Goal: Information Seeking & Learning: Check status

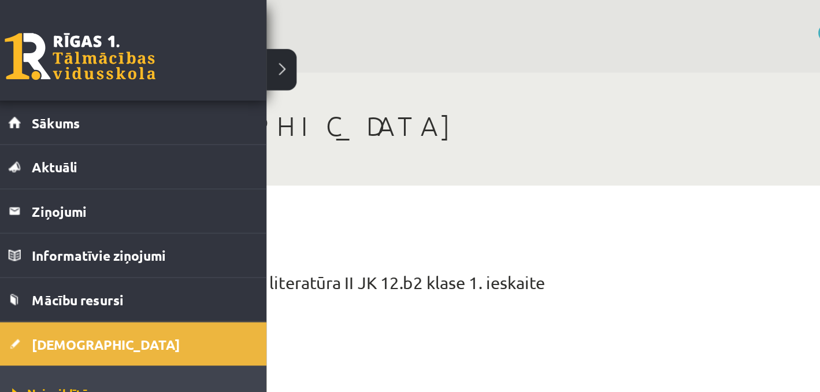
click at [38, 44] on link at bounding box center [59, 34] width 92 height 29
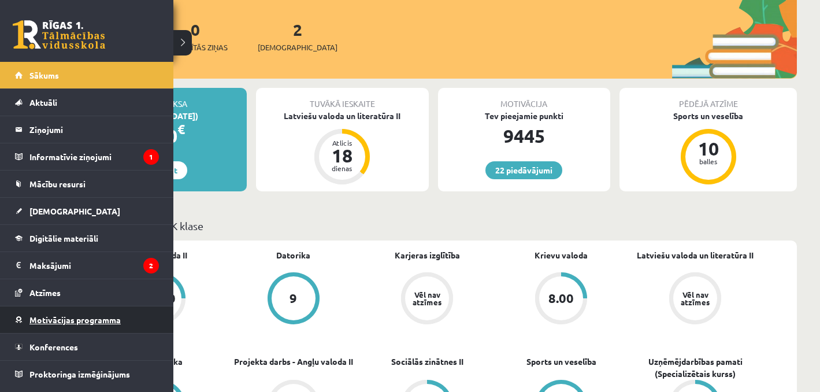
scroll to position [228, 0]
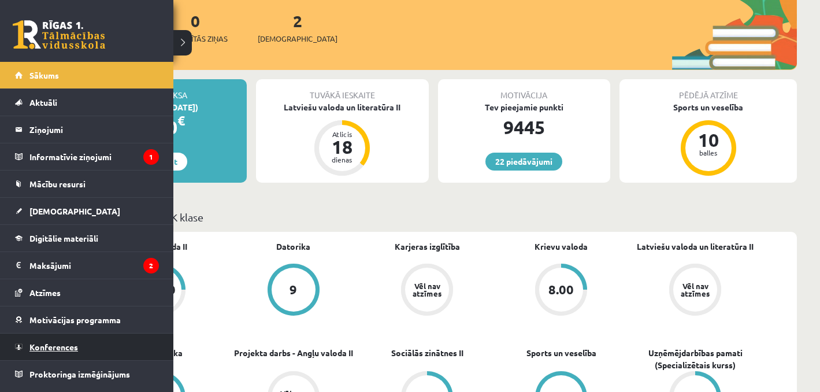
click at [37, 342] on span "Konferences" at bounding box center [53, 347] width 49 height 10
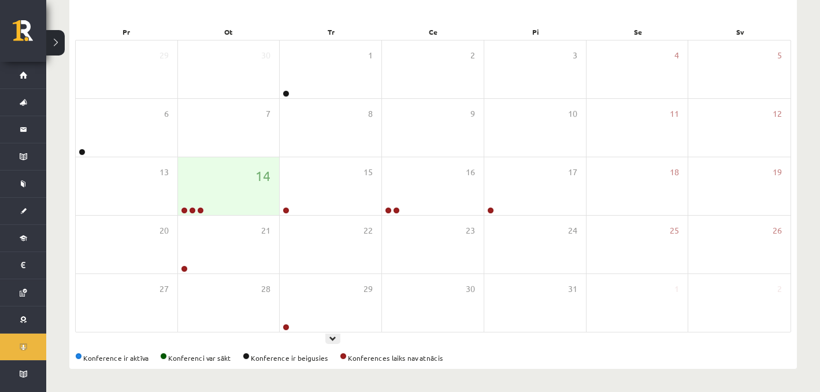
scroll to position [160, 0]
click at [250, 198] on div "14" at bounding box center [229, 186] width 102 height 58
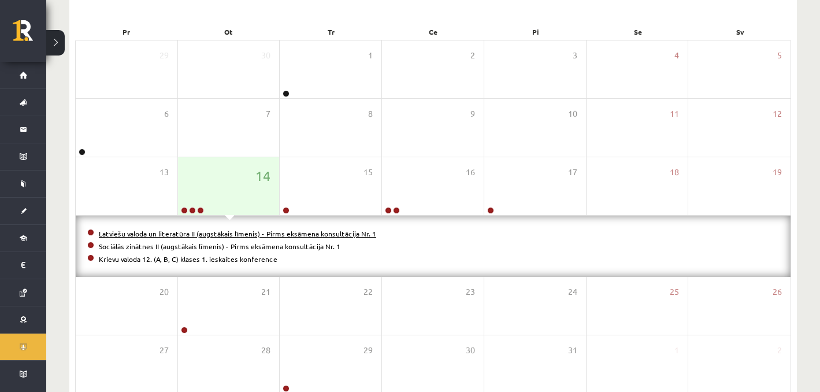
click at [203, 229] on link "Latviešu valoda un literatūra II (augstākais līmenis) - Pirms eksāmena konsultā…" at bounding box center [237, 233] width 277 height 9
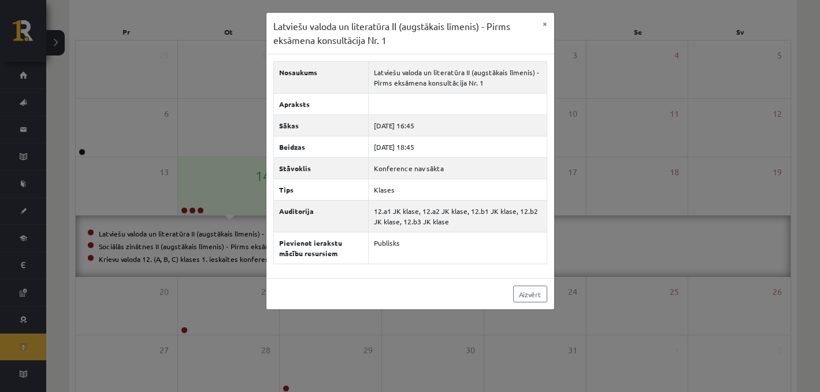
click at [183, 127] on div "Latviešu valoda un literatūra II (augstākais līmenis) - Pirms eksāmena konsultā…" at bounding box center [410, 196] width 820 height 392
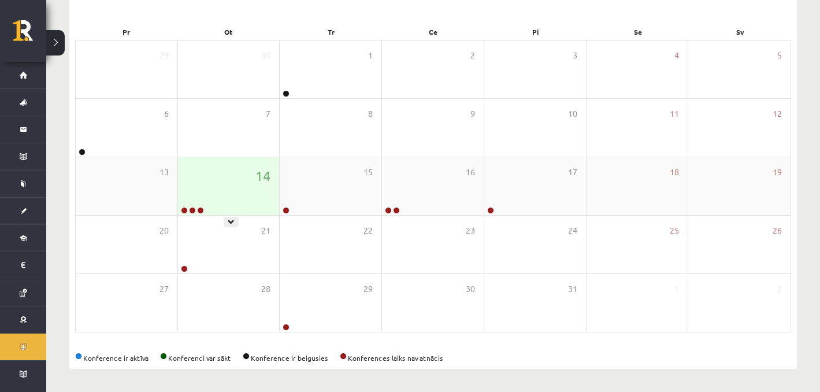
click at [195, 190] on div "14" at bounding box center [229, 186] width 102 height 58
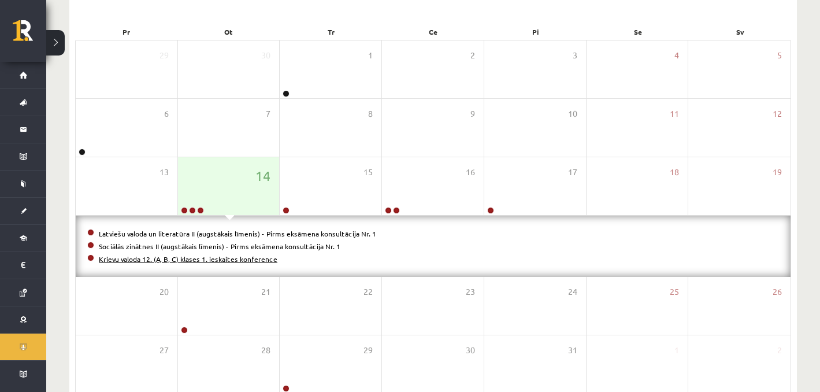
click at [131, 260] on link "Krievu valoda 12. (A, B, C) klases 1. ieskaites konference" at bounding box center [188, 258] width 179 height 9
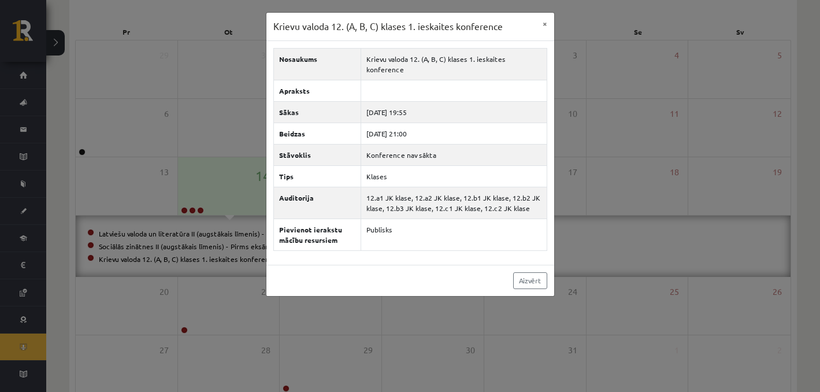
click at [145, 158] on div "Krievu valoda 12. (A, B, C) klases 1. ieskaites konference × Nosaukums Krievu v…" at bounding box center [410, 196] width 820 height 392
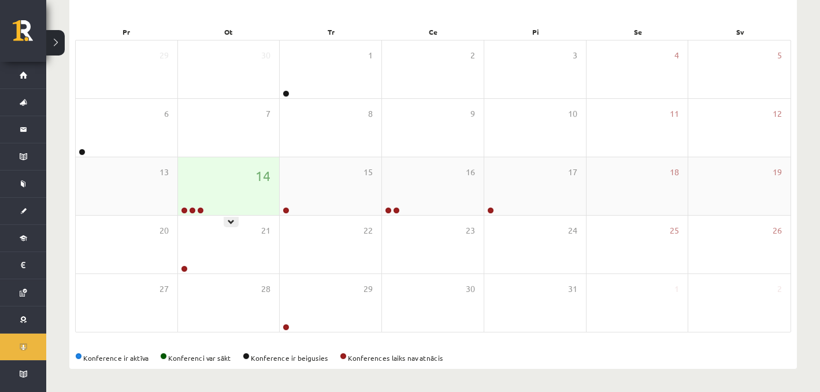
click at [206, 158] on div "14" at bounding box center [229, 186] width 102 height 58
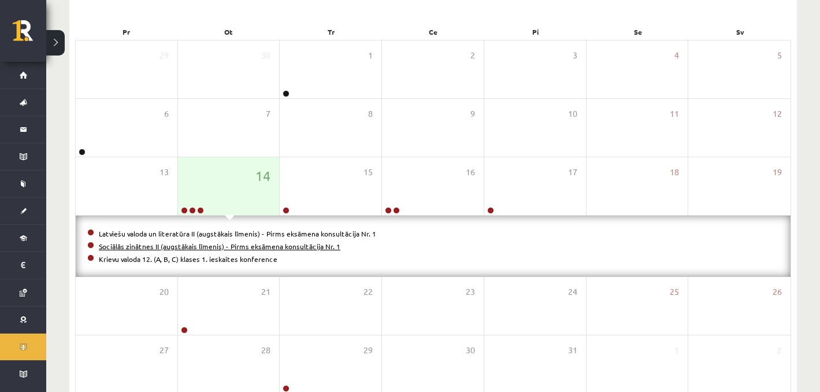
click at [149, 243] on link "Sociālās zinātnes II (augstākais līmenis) - Pirms eksāmena konsultācija Nr. 1" at bounding box center [220, 246] width 242 height 9
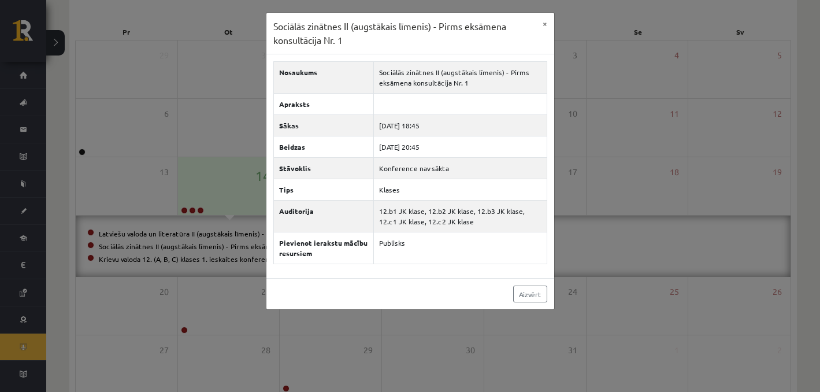
click at [194, 178] on div "Sociālās zinātnes II (augstākais līmenis) - Pirms eksāmena konsultācija Nr. 1 ×…" at bounding box center [410, 196] width 820 height 392
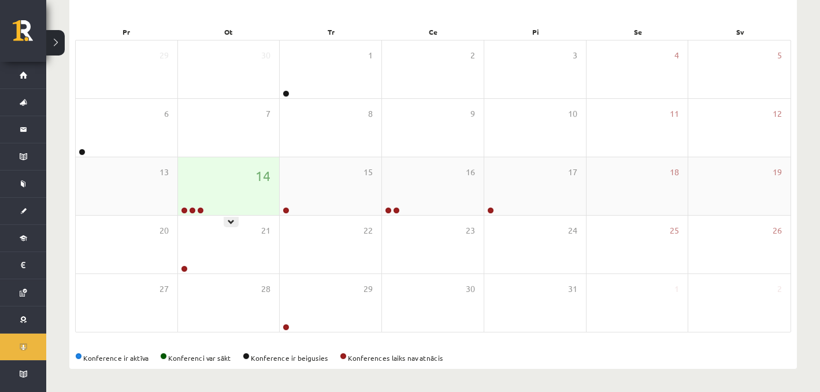
click at [202, 201] on div "14" at bounding box center [229, 186] width 102 height 58
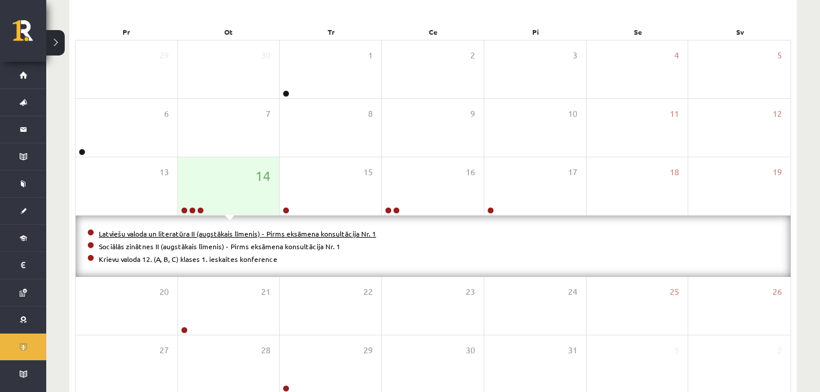
click at [187, 229] on link "Latviešu valoda un literatūra II (augstākais līmenis) - Pirms eksāmena konsultā…" at bounding box center [237, 233] width 277 height 9
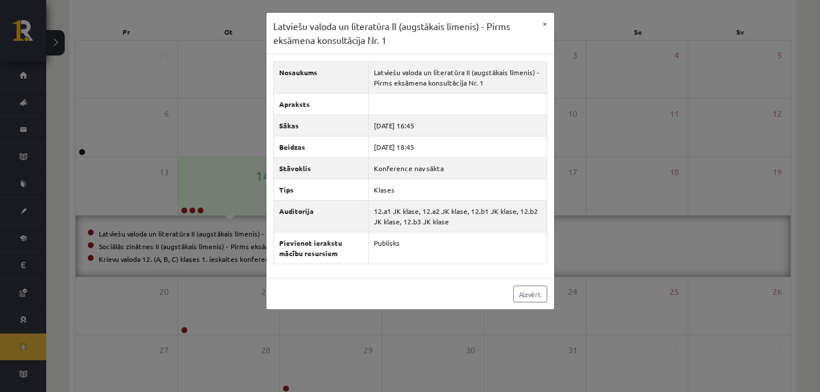
click at [197, 130] on div "Latviešu valoda un literatūra II (augstākais līmenis) - Pirms eksāmena konsultā…" at bounding box center [410, 196] width 820 height 392
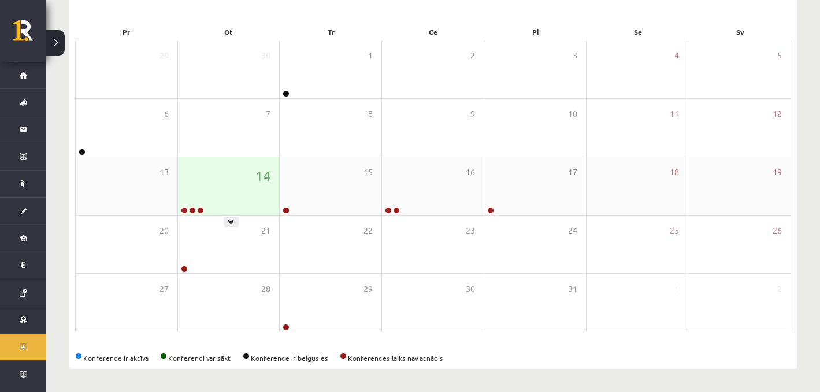
click at [202, 177] on div "14" at bounding box center [229, 186] width 102 height 58
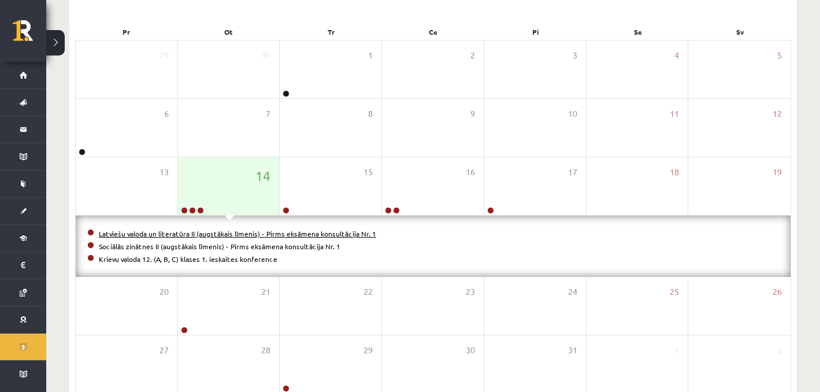
click at [162, 231] on link "Latviešu valoda un literatūra II (augstākais līmenis) - Pirms eksāmena konsultā…" at bounding box center [237, 233] width 277 height 9
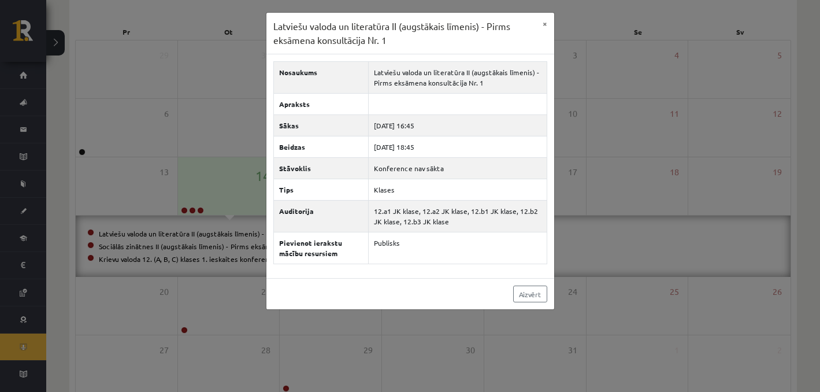
click at [592, 61] on div "Latviešu valoda un literatūra II (augstākais līmenis) - Pirms eksāmena konsultā…" at bounding box center [410, 196] width 820 height 392
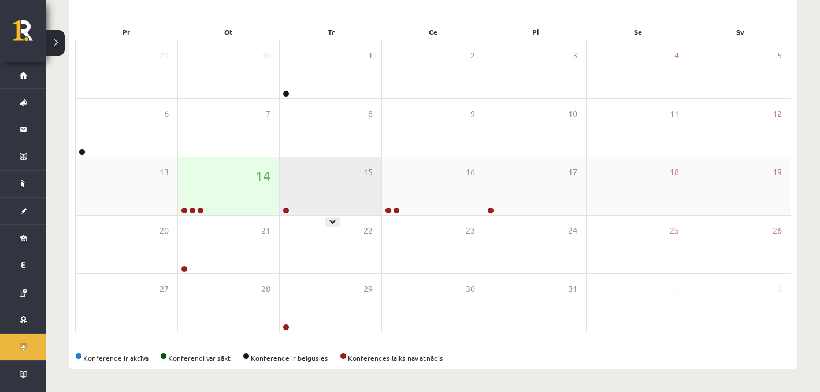
click at [333, 175] on div "15" at bounding box center [331, 186] width 102 height 58
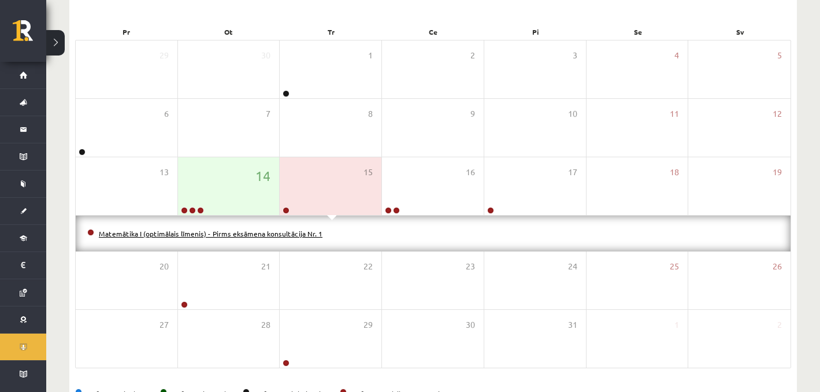
click at [227, 235] on link "Matemātika I (optimālais līmenis) - Pirms eksāmena konsultācija Nr. 1" at bounding box center [211, 233] width 224 height 9
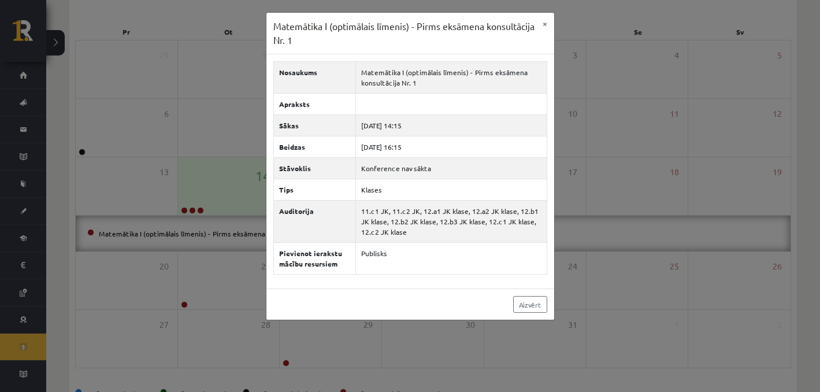
click at [654, 159] on div "Matemātika I (optimālais līmenis) - Pirms eksāmena konsultācija Nr. 1 × Nosauku…" at bounding box center [410, 196] width 820 height 392
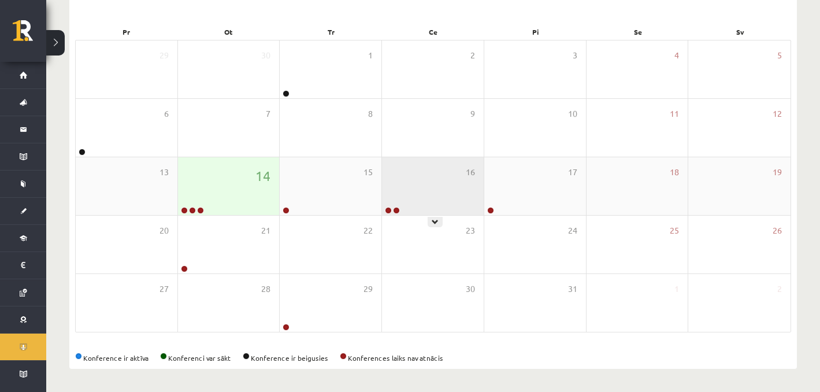
click at [449, 181] on div "16" at bounding box center [433, 186] width 102 height 58
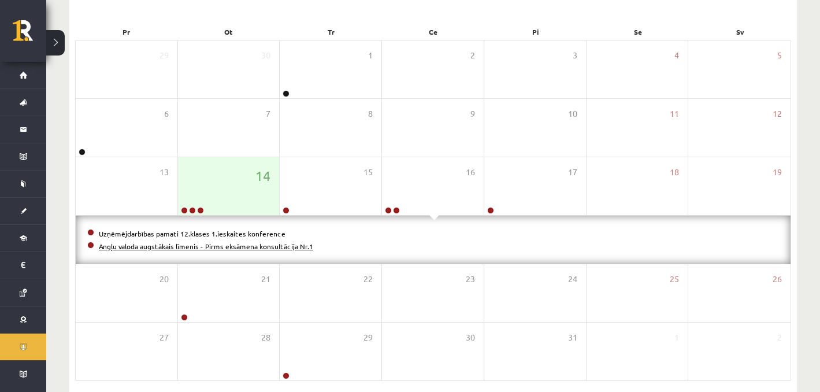
click at [284, 249] on link "Angļu valoda augstākais līmenis - Pirms eksāmena konsultācija Nr.1" at bounding box center [206, 246] width 214 height 9
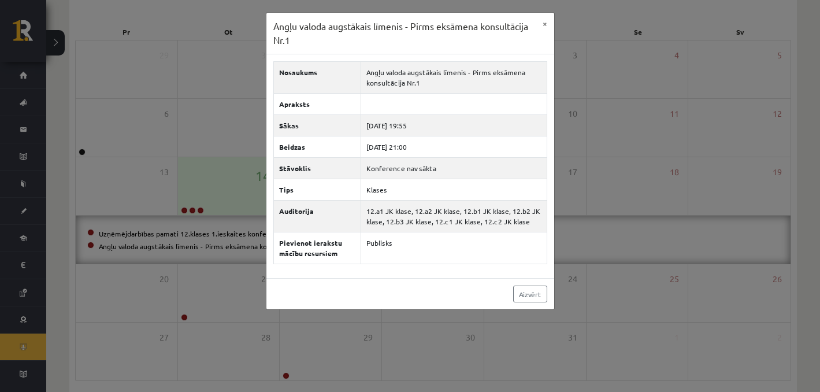
click at [231, 289] on div "Angļu valoda augstākais līmenis - Pirms eksāmena konsultācija Nr.1 × Nosaukums …" at bounding box center [410, 196] width 820 height 392
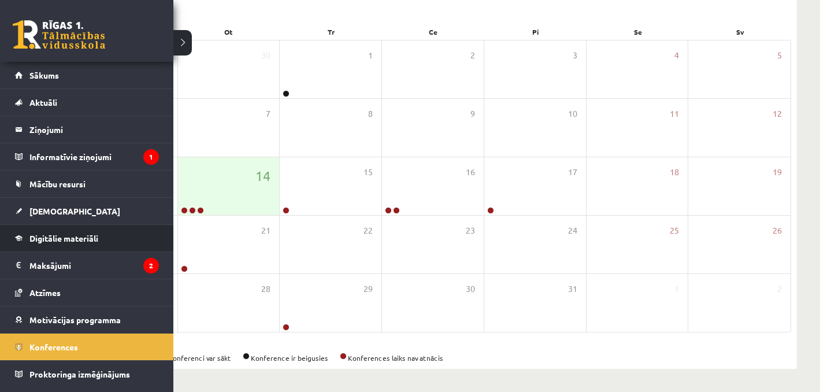
click at [160, 235] on li "Digitālie materiāli Programma Biežāk uzdotie jautājumi" at bounding box center [86, 238] width 173 height 28
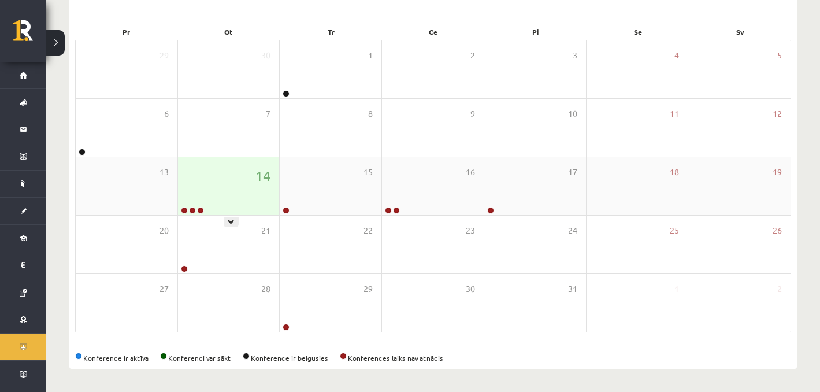
click at [227, 186] on div "14" at bounding box center [229, 186] width 102 height 58
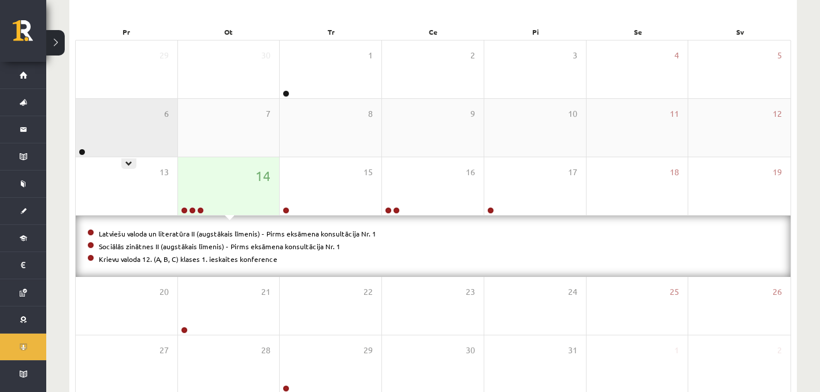
click at [174, 142] on div "6" at bounding box center [127, 128] width 102 height 58
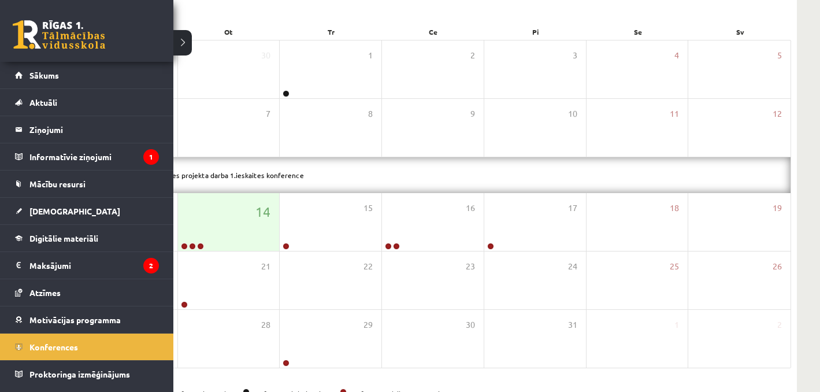
click at [34, 27] on link at bounding box center [59, 34] width 92 height 29
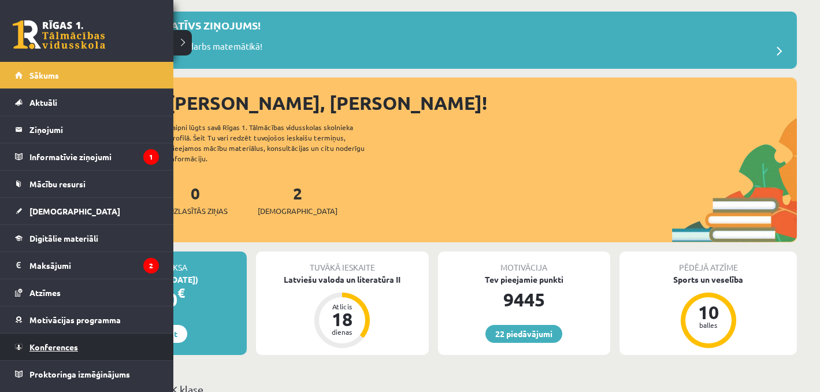
scroll to position [66, 0]
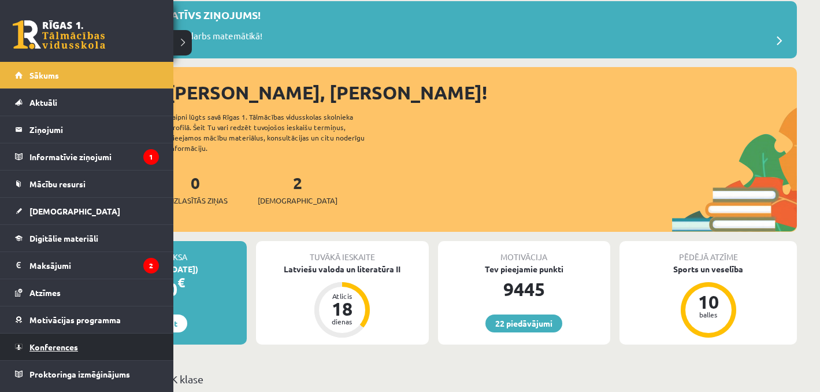
click at [60, 349] on span "Konferences" at bounding box center [53, 347] width 49 height 10
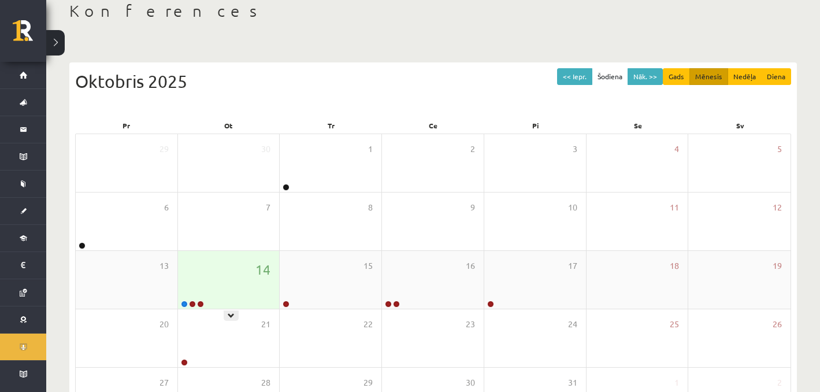
click at [242, 284] on div "14" at bounding box center [229, 280] width 102 height 58
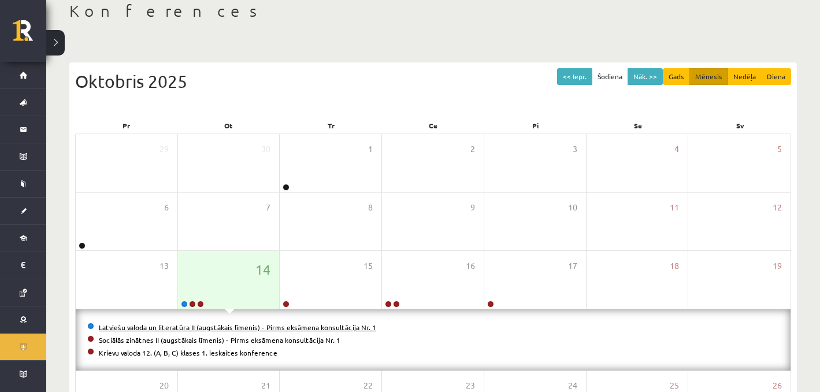
click at [196, 328] on link "Latviešu valoda un literatūra II (augstākais līmenis) - Pirms eksāmena konsultā…" at bounding box center [237, 327] width 277 height 9
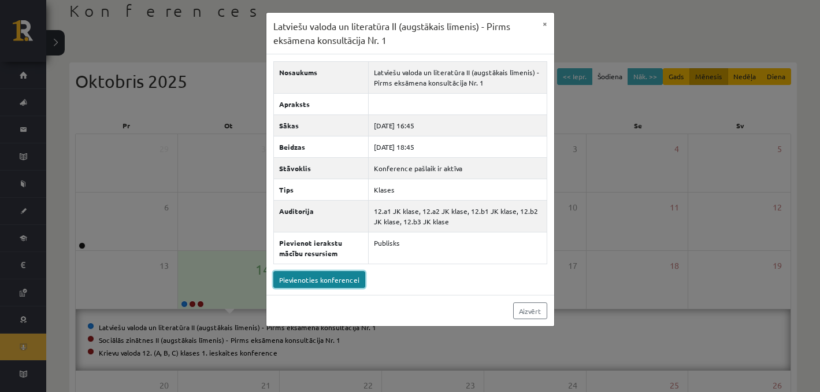
click at [294, 272] on link "Pievienoties konferencei" at bounding box center [319, 279] width 92 height 17
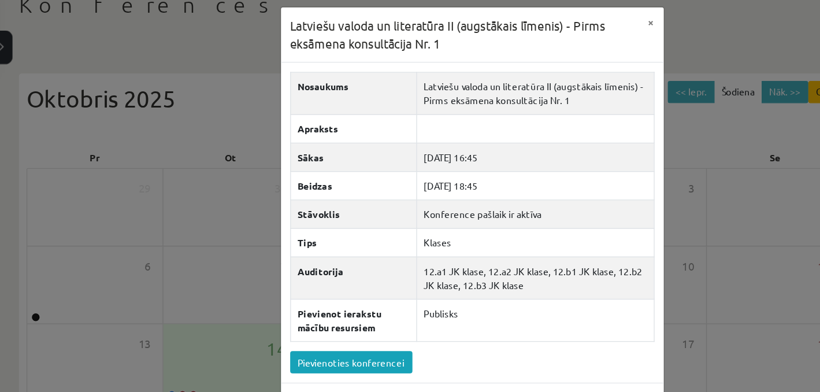
click at [205, 157] on div "Latviešu valoda un literatūra II (augstākais līmenis) - Pirms eksāmena konsultā…" at bounding box center [410, 196] width 820 height 392
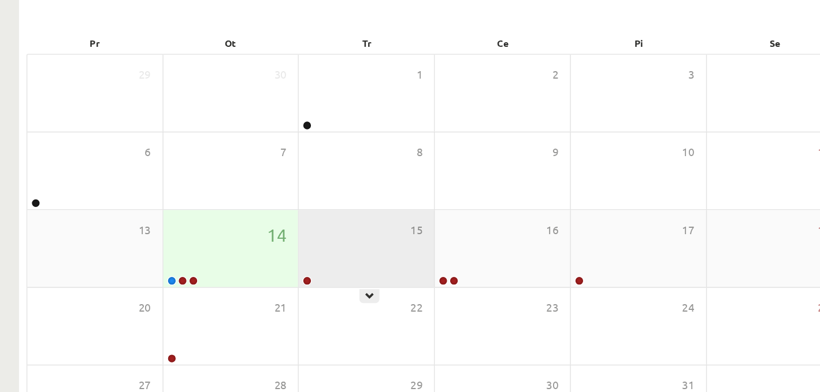
click at [334, 290] on div "15" at bounding box center [331, 280] width 102 height 58
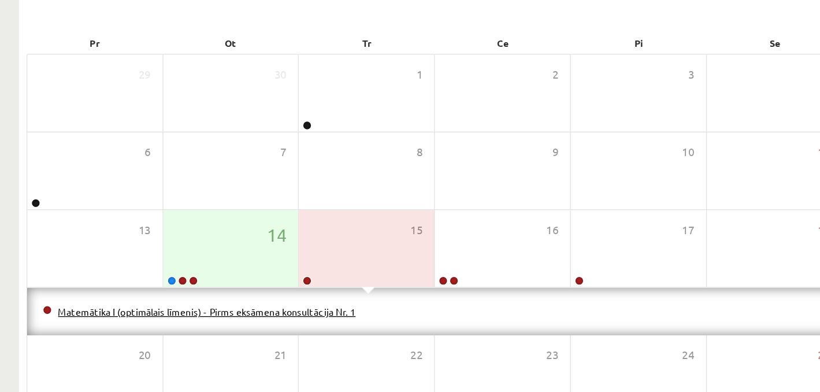
click at [243, 325] on link "Matemātika I (optimālais līmenis) - Pirms eksāmena konsultācija Nr. 1" at bounding box center [211, 327] width 224 height 9
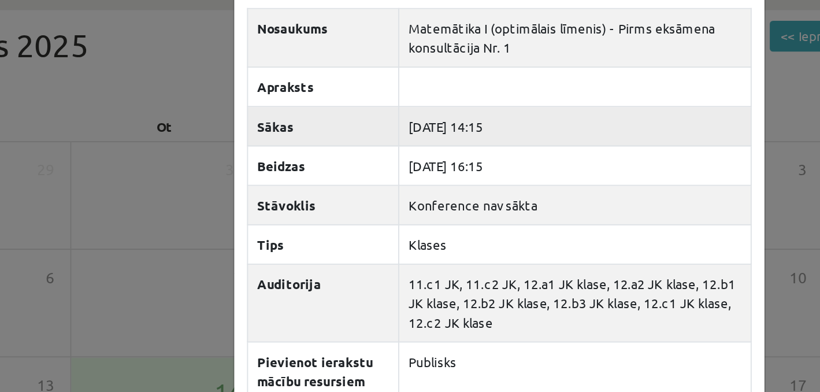
click at [277, 132] on th "Sākas" at bounding box center [314, 125] width 82 height 21
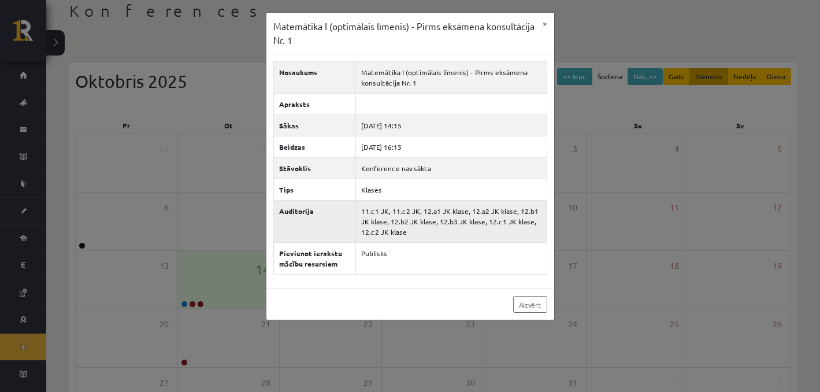
click at [324, 229] on th "Auditorija" at bounding box center [314, 222] width 82 height 42
click at [209, 194] on div "Matemātika I (optimālais līmenis) - Pirms eksāmena konsultācija Nr. 1 × Nosauku…" at bounding box center [410, 196] width 820 height 392
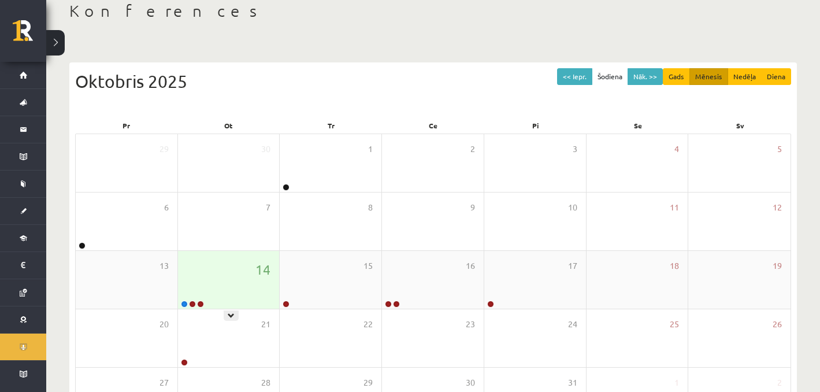
click at [212, 273] on div "14" at bounding box center [229, 280] width 102 height 58
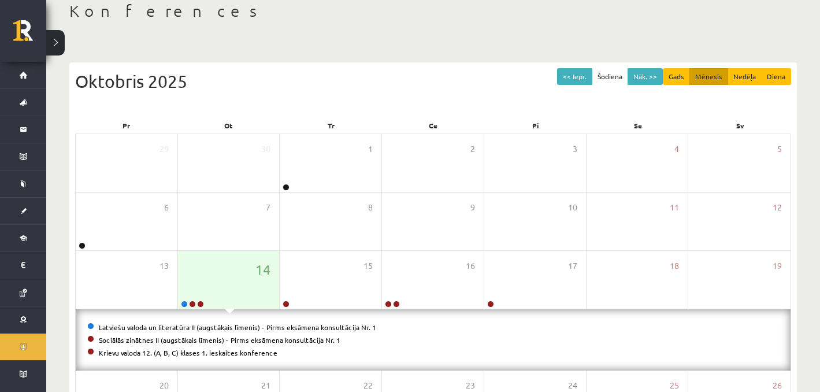
click at [163, 321] on li "Latviešu valoda un literatūra II (augstākais līmenis) - Pirms eksāmena konsultā…" at bounding box center [433, 327] width 692 height 13
click at [164, 325] on link "Latviešu valoda un literatūra II (augstākais līmenis) - Pirms eksāmena konsultā…" at bounding box center [237, 327] width 277 height 9
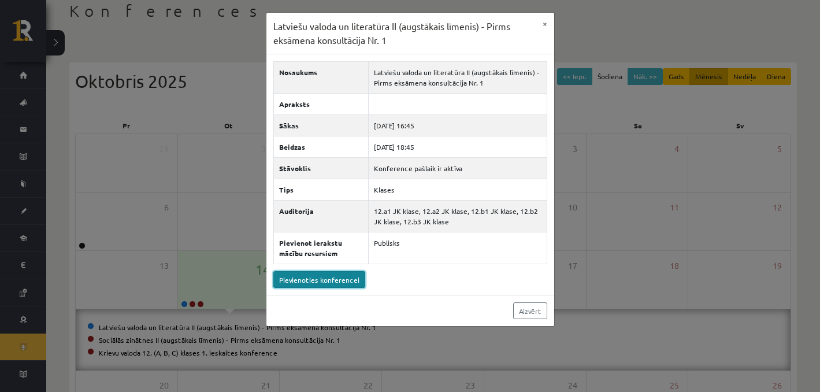
click at [284, 281] on link "Pievienoties konferencei" at bounding box center [319, 279] width 92 height 17
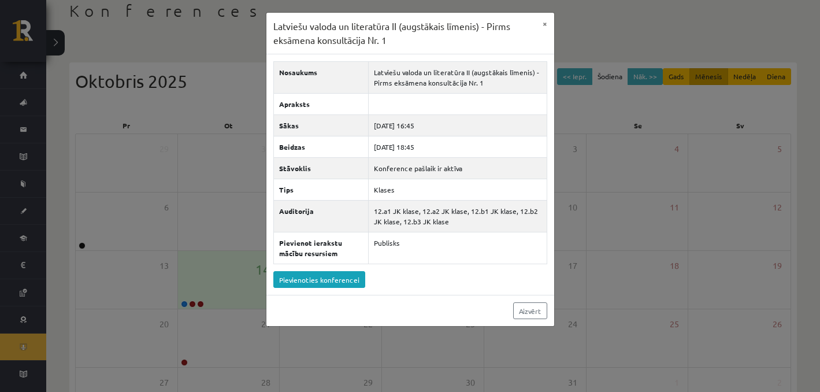
click at [123, 145] on div "Latviešu valoda un literatūra II (augstākais līmenis) - Pirms eksāmena konsultā…" at bounding box center [410, 196] width 820 height 392
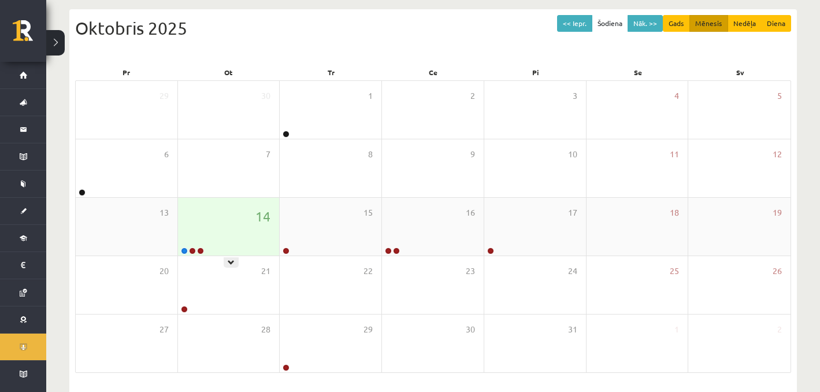
scroll to position [128, 0]
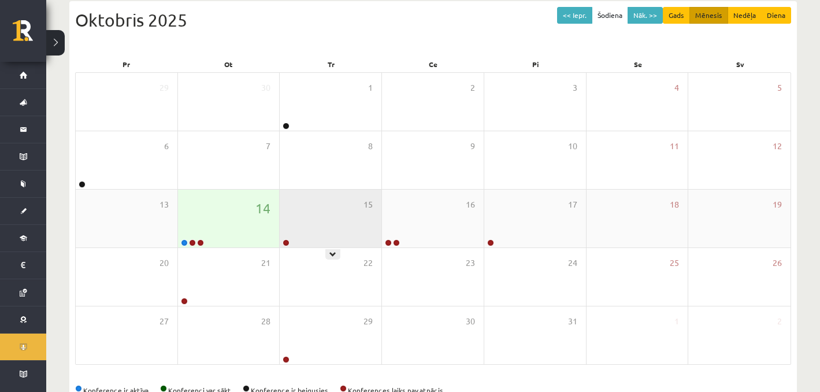
click at [320, 234] on div "15" at bounding box center [331, 219] width 102 height 58
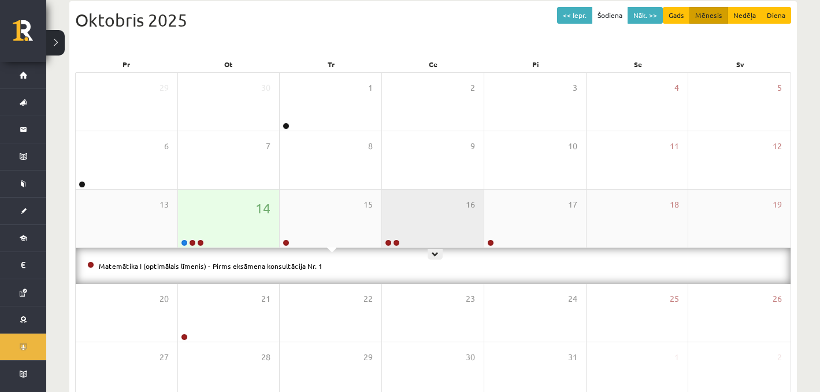
click at [435, 224] on div "16" at bounding box center [433, 219] width 102 height 58
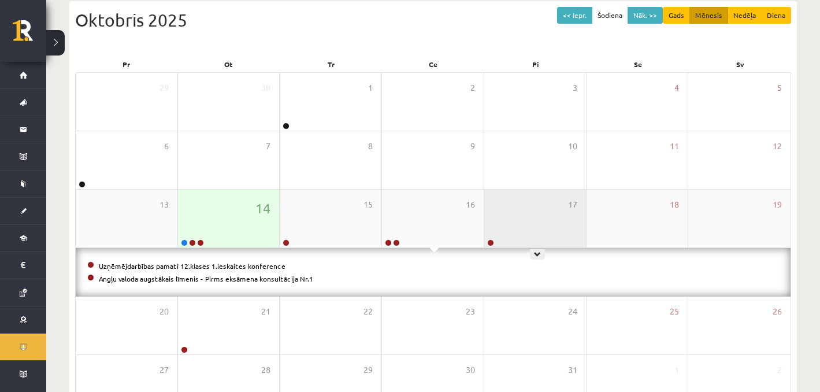
click at [519, 228] on div "17" at bounding box center [535, 219] width 102 height 58
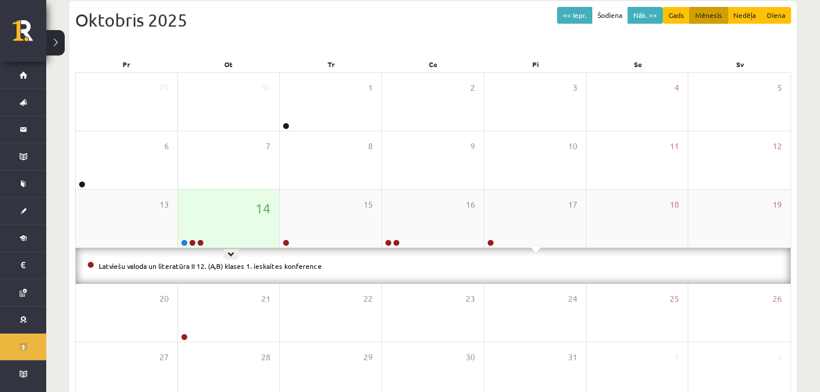
scroll to position [182, 0]
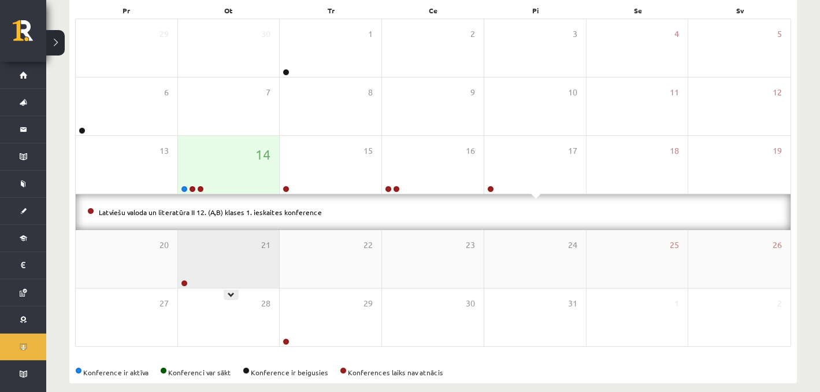
click at [233, 254] on div "21" at bounding box center [229, 259] width 102 height 58
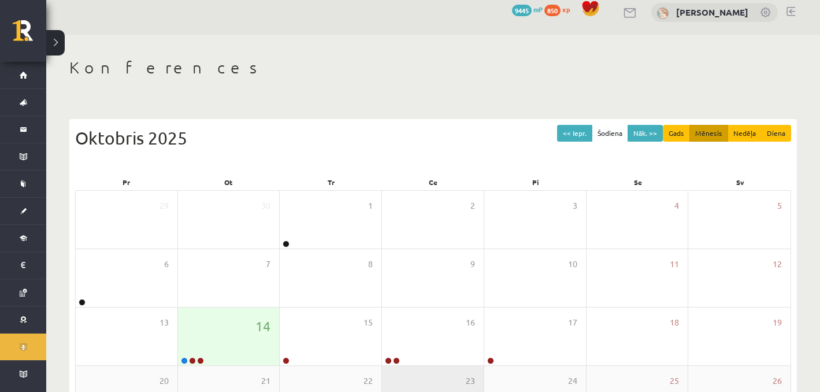
scroll to position [0, 0]
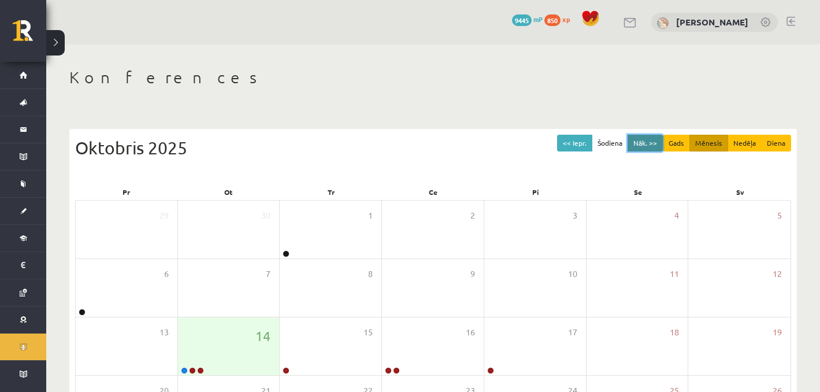
click at [650, 149] on button "Nāk. >>" at bounding box center [645, 143] width 35 height 17
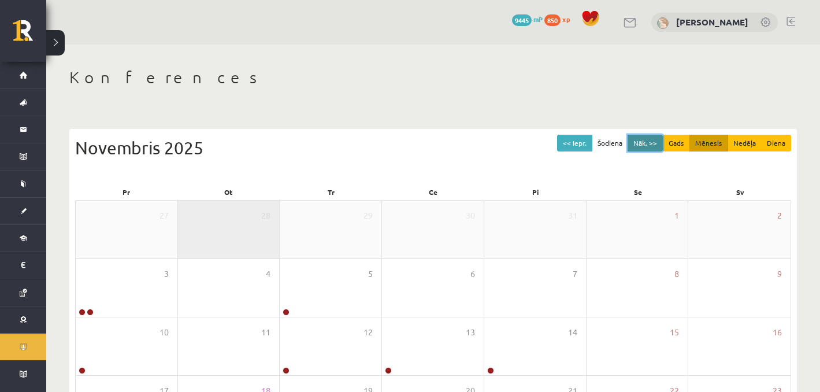
scroll to position [160, 0]
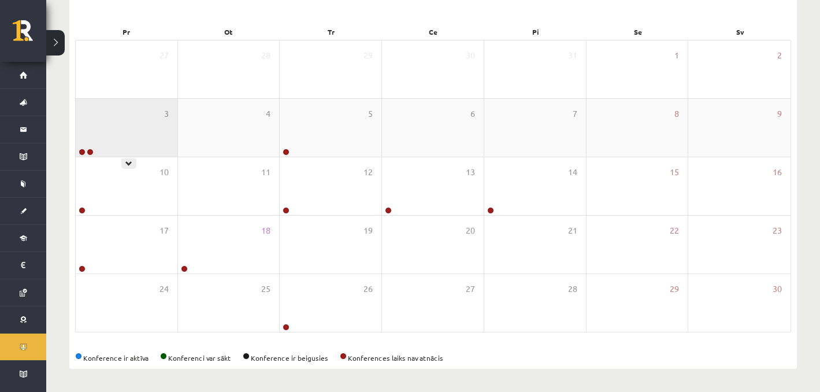
click at [160, 115] on div "3" at bounding box center [127, 128] width 102 height 58
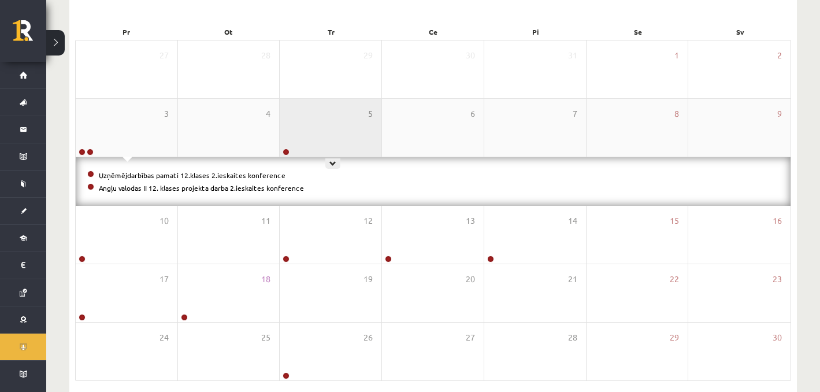
click at [332, 127] on div "5" at bounding box center [331, 128] width 102 height 58
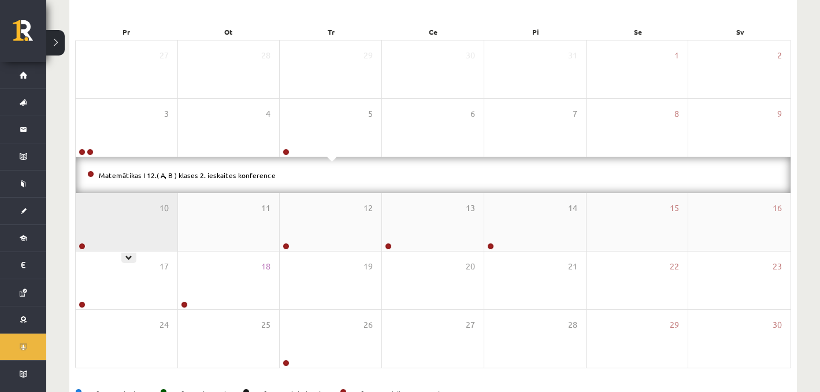
click at [147, 215] on div "10" at bounding box center [127, 222] width 102 height 58
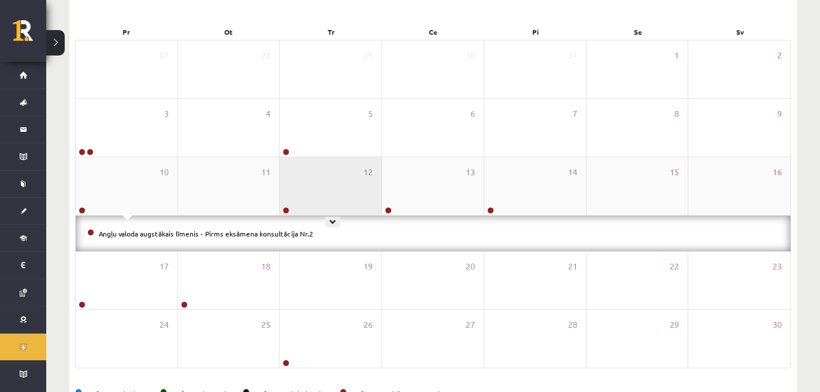
click at [336, 192] on div "12" at bounding box center [331, 186] width 102 height 58
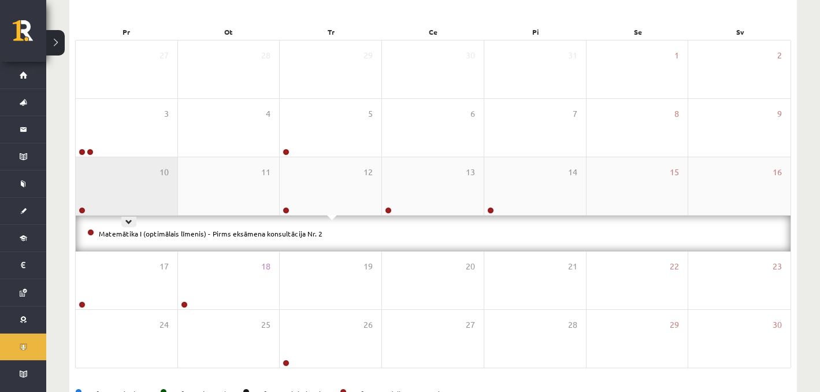
click at [140, 182] on div "10" at bounding box center [127, 186] width 102 height 58
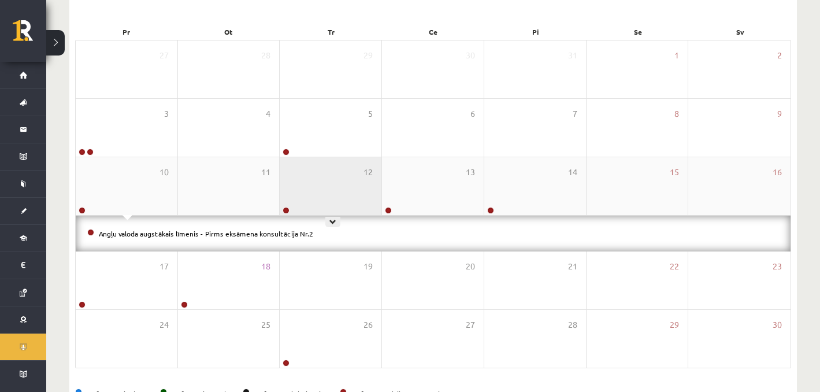
click at [350, 197] on div "12" at bounding box center [331, 186] width 102 height 58
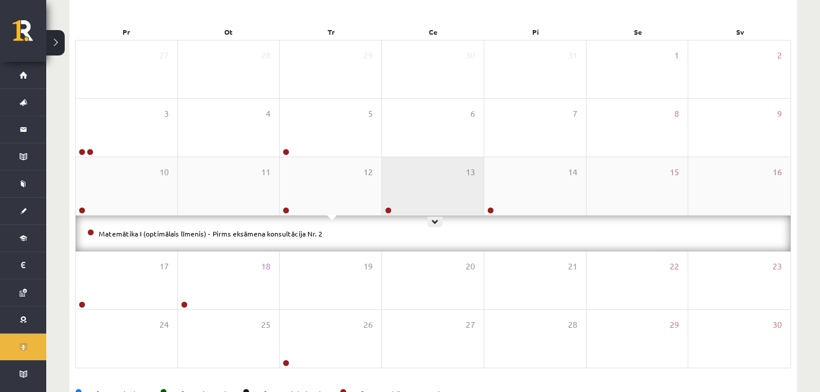
click at [439, 194] on div "13" at bounding box center [433, 186] width 102 height 58
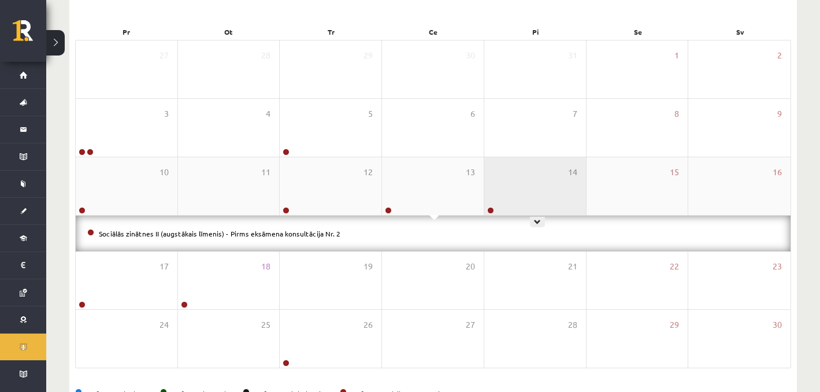
click at [515, 197] on div "14" at bounding box center [535, 186] width 102 height 58
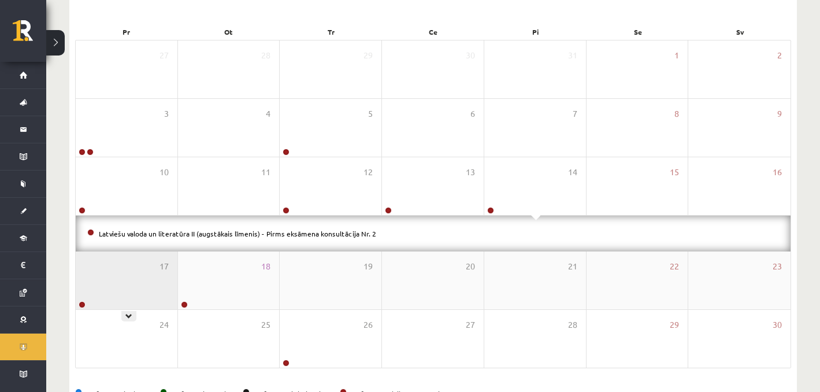
click at [146, 275] on div "17" at bounding box center [127, 280] width 102 height 58
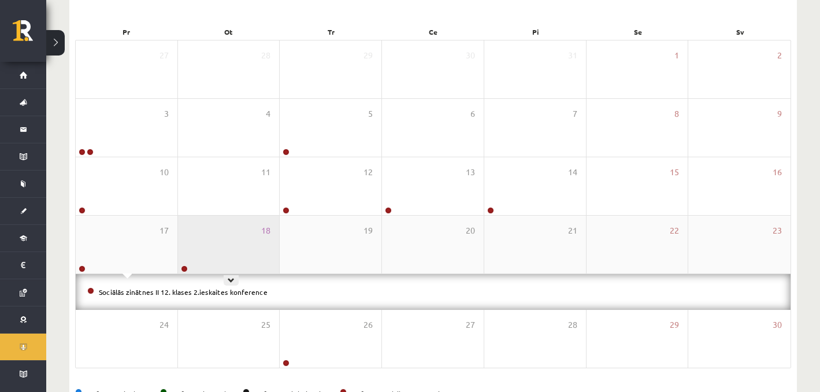
click at [215, 247] on div "18" at bounding box center [229, 245] width 102 height 58
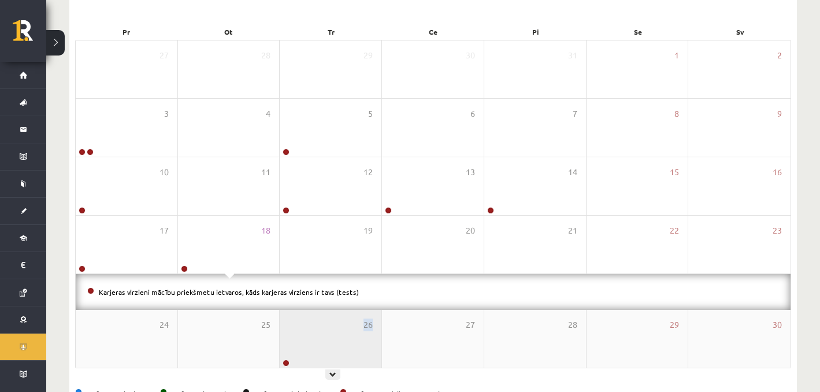
click at [347, 330] on div "26" at bounding box center [331, 339] width 102 height 58
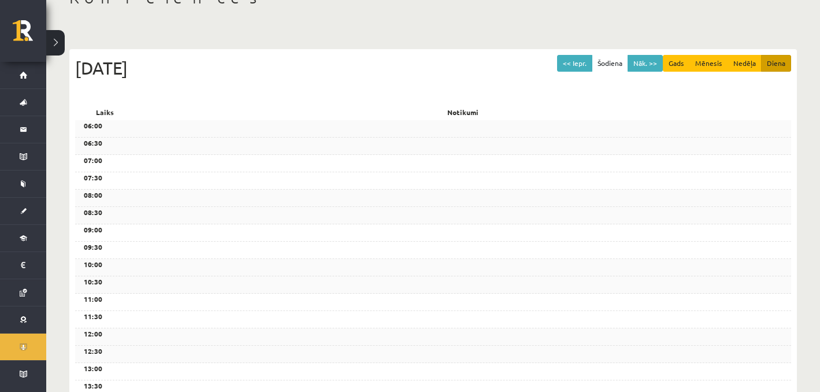
scroll to position [40, 0]
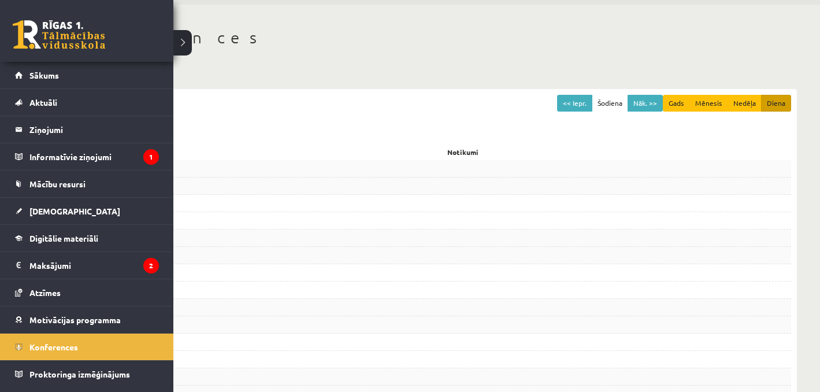
click at [31, 38] on link at bounding box center [59, 34] width 92 height 29
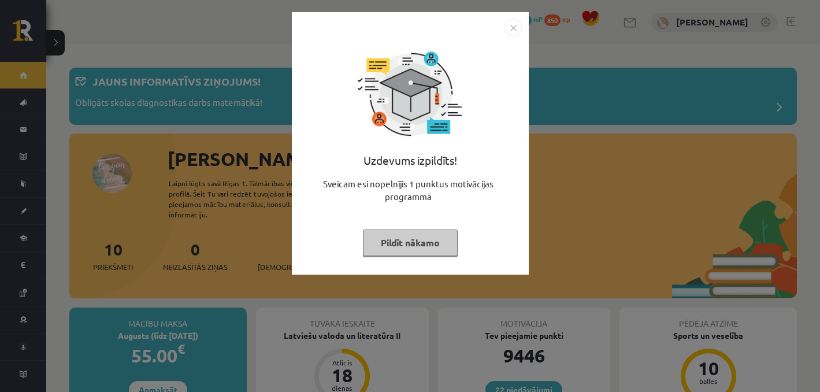
click at [371, 249] on button "Pildīt nākamo" at bounding box center [410, 242] width 95 height 27
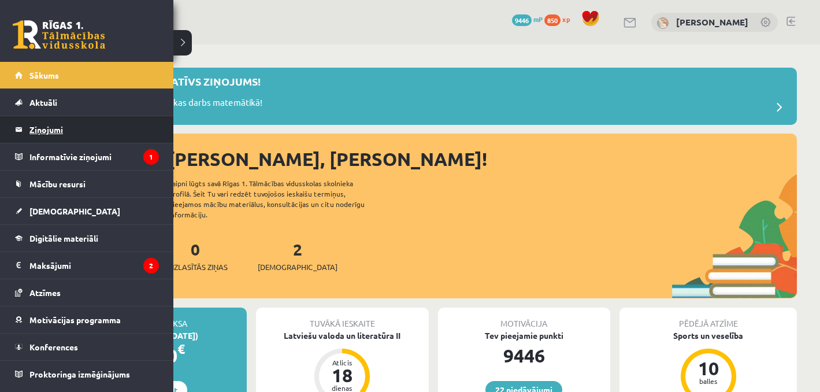
click at [34, 132] on legend "Ziņojumi 0" at bounding box center [93, 129] width 129 height 27
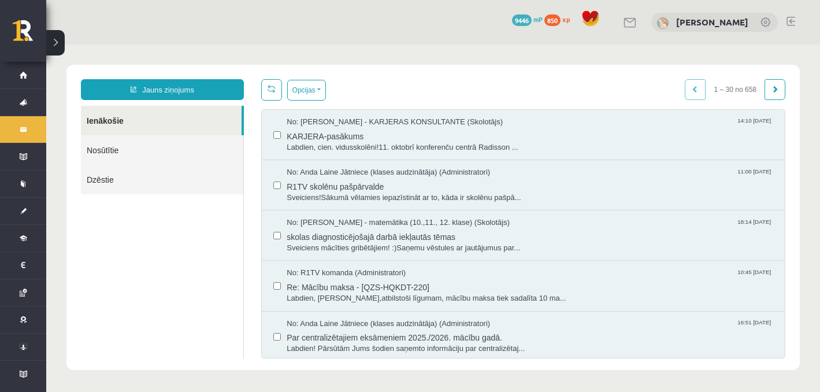
click at [142, 153] on link "Nosūtītie" at bounding box center [162, 149] width 162 height 29
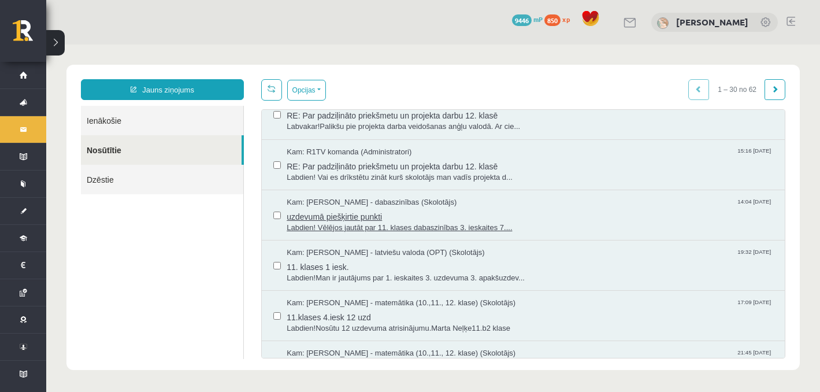
scroll to position [538, 0]
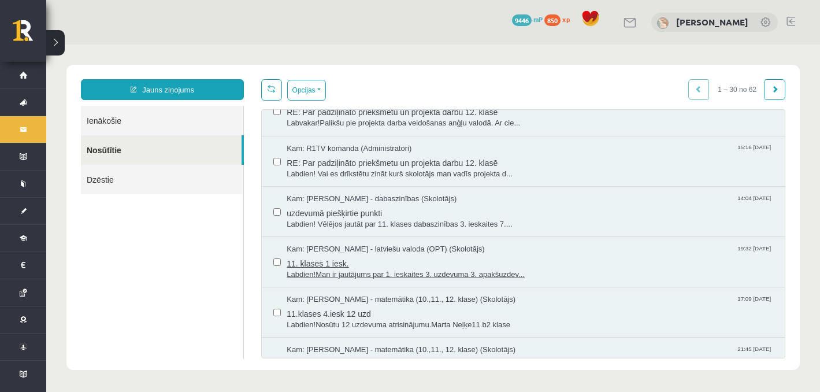
click at [377, 259] on span "11. klases 1 iesk." at bounding box center [530, 262] width 487 height 14
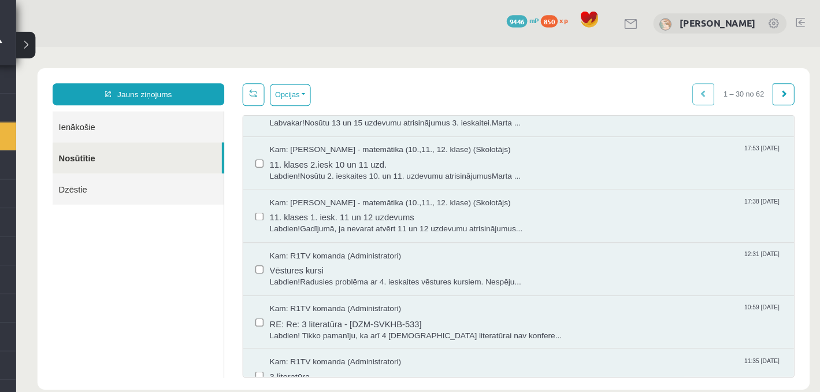
scroll to position [797, 0]
click at [346, 214] on span "Labdien!Gadījumā, ja nevarat atvērt 11 un 12 uzdevumu atrisinājumus..." at bounding box center [499, 219] width 487 height 11
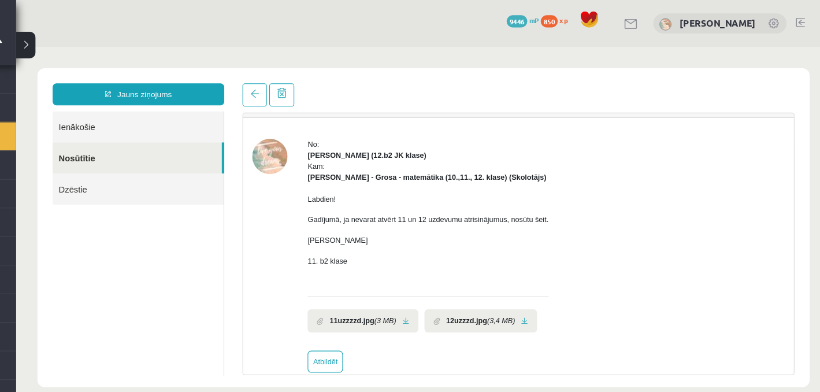
scroll to position [0, 0]
click at [389, 309] on link at bounding box center [386, 307] width 6 height 8
click at [506, 311] on li "12uzzzd.jpg (3,4 MB)" at bounding box center [456, 307] width 107 height 22
click at [502, 308] on link at bounding box center [498, 307] width 6 height 8
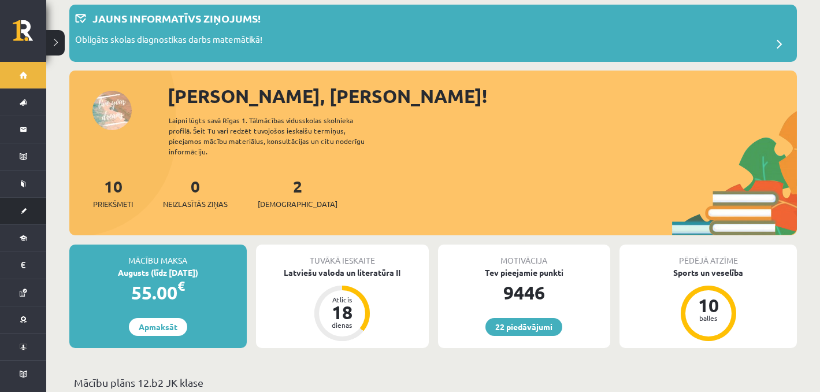
scroll to position [62, 0]
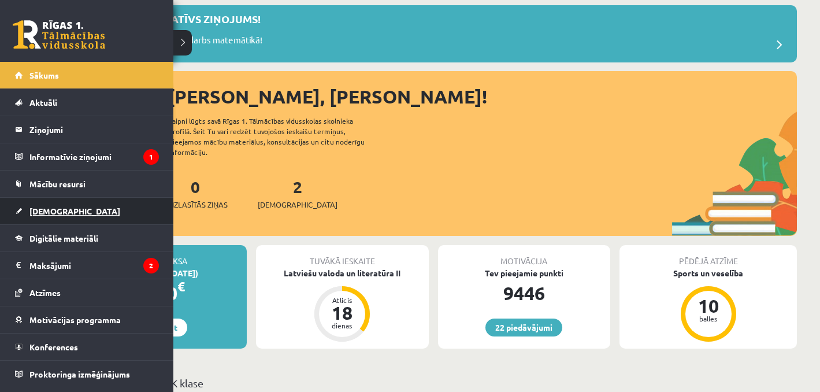
click at [18, 209] on link "[DEMOGRAPHIC_DATA]" at bounding box center [87, 211] width 144 height 27
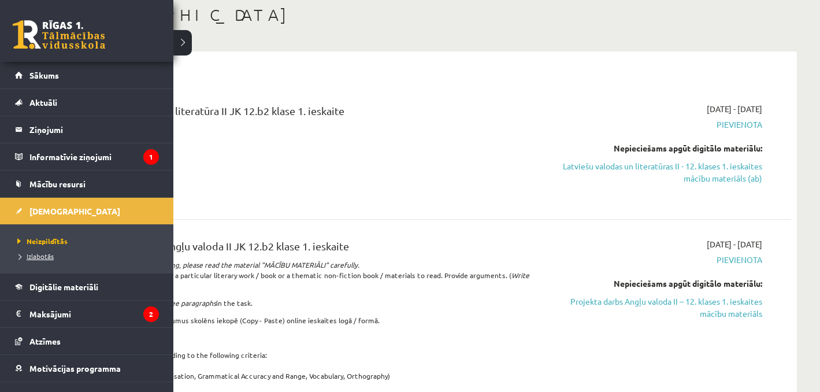
click at [20, 260] on link "Izlabotās" at bounding box center [87, 256] width 147 height 10
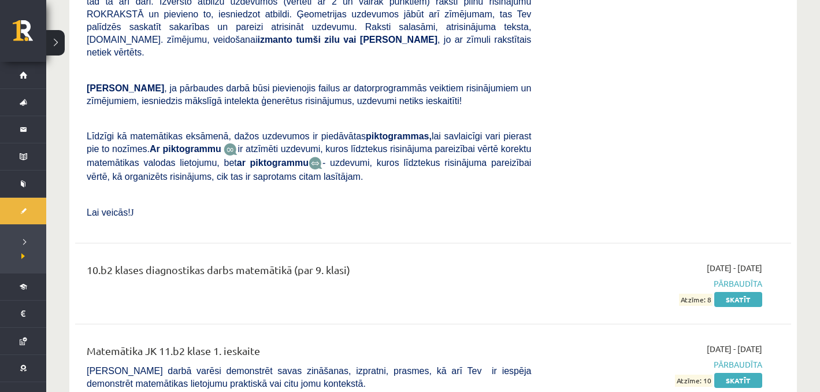
scroll to position [6891, 0]
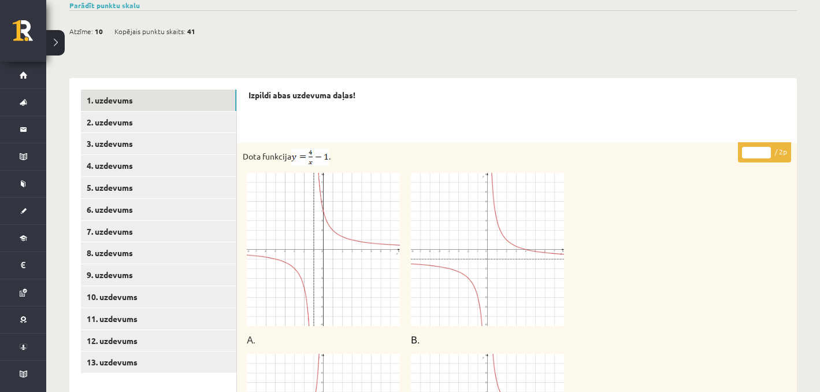
scroll to position [424, 0]
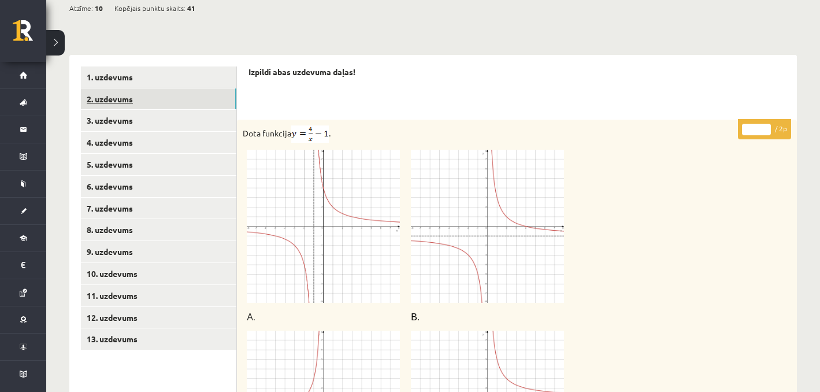
click at [223, 91] on link "2. uzdevums" at bounding box center [158, 98] width 155 height 21
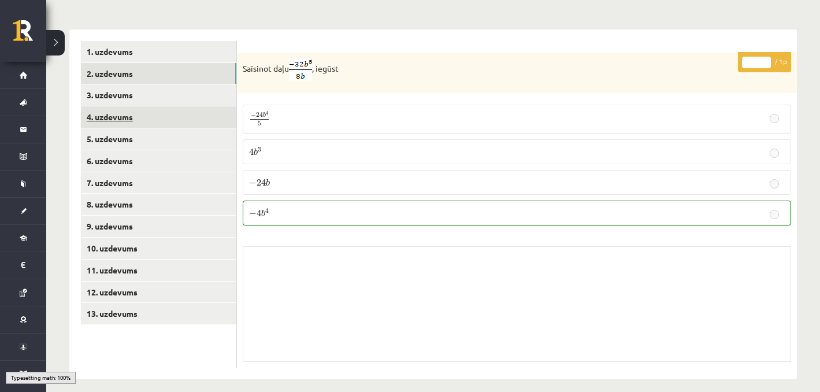
scroll to position [446, 0]
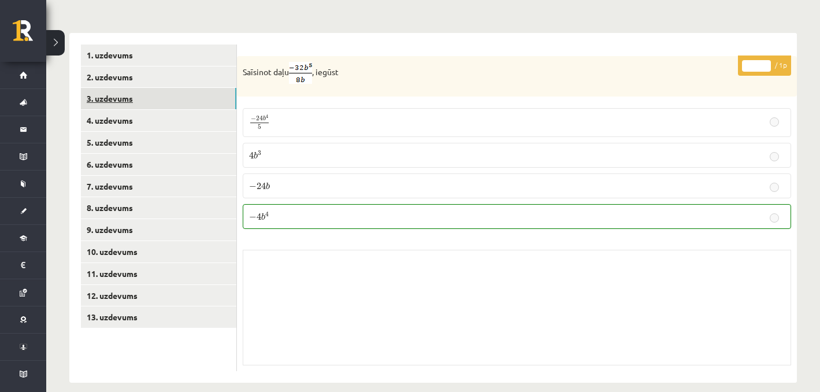
click at [205, 90] on link "3. uzdevums" at bounding box center [158, 98] width 155 height 21
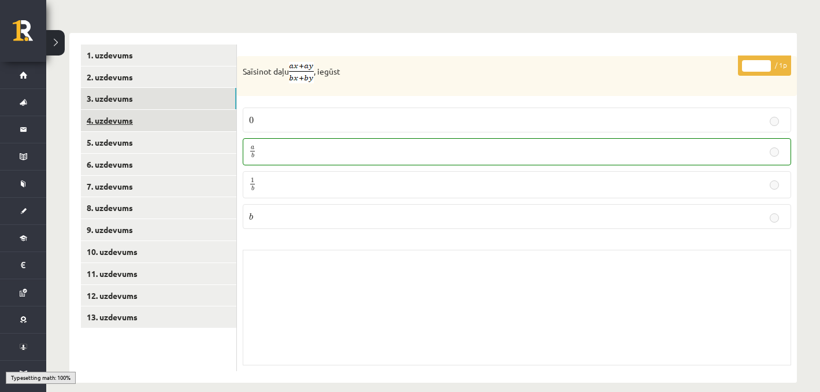
click at [202, 110] on link "4. uzdevums" at bounding box center [158, 120] width 155 height 21
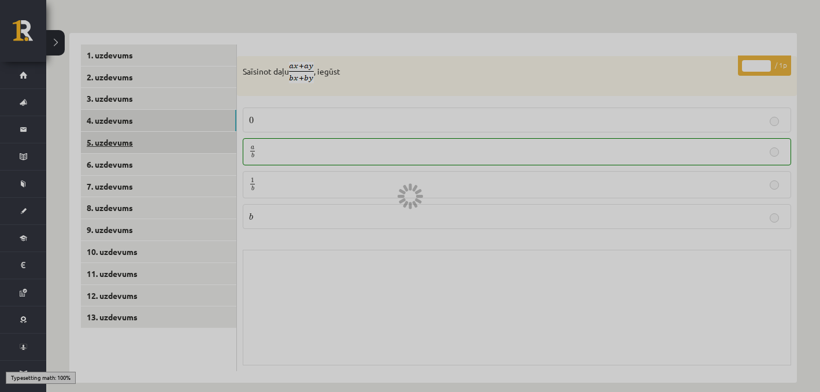
scroll to position [438, 0]
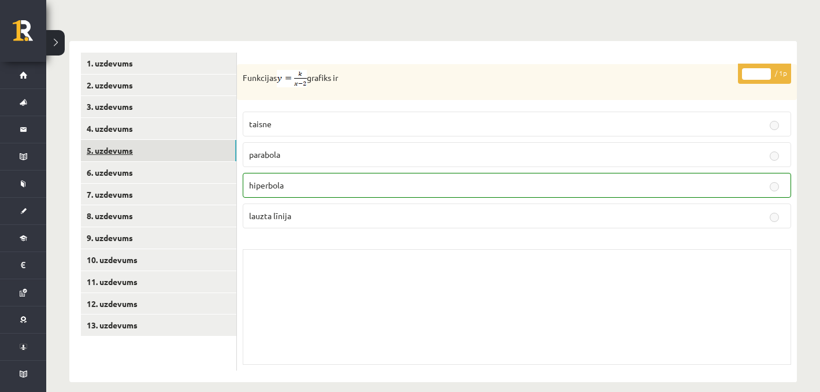
click at [192, 144] on link "5. uzdevums" at bounding box center [158, 150] width 155 height 21
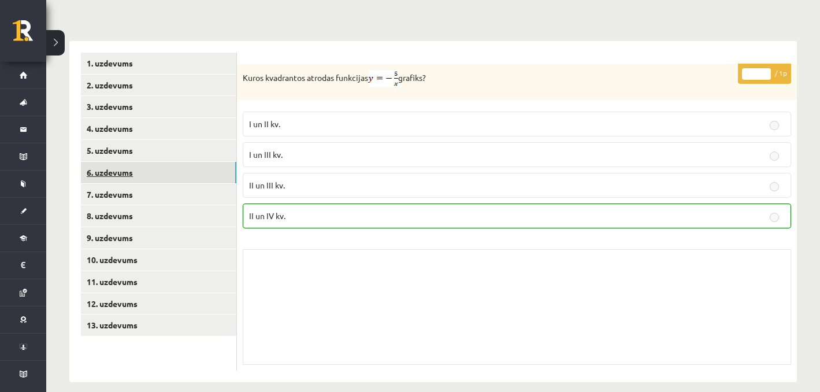
click at [188, 162] on link "6. uzdevums" at bounding box center [158, 172] width 155 height 21
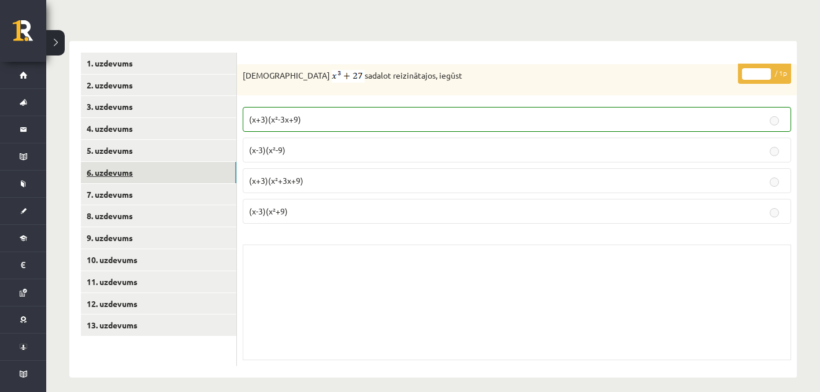
scroll to position [434, 0]
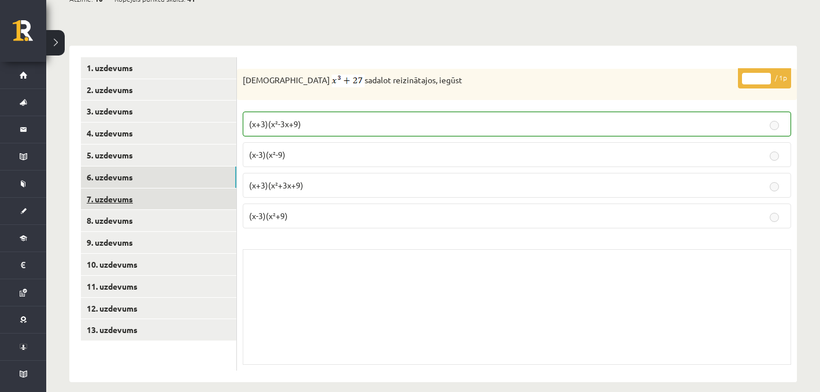
click at [173, 191] on link "7. uzdevums" at bounding box center [158, 198] width 155 height 21
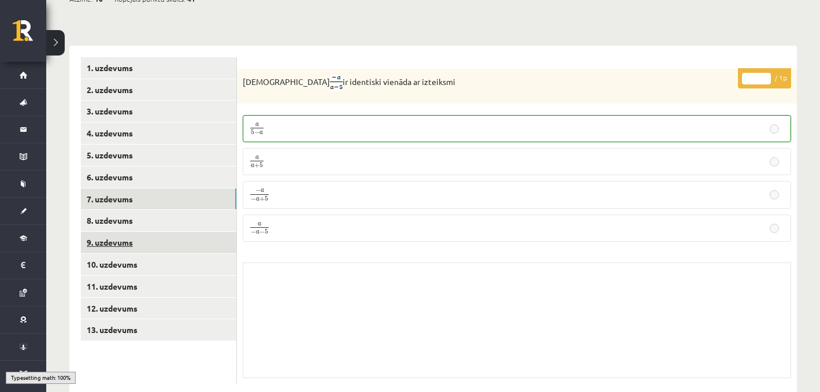
click at [171, 232] on link "9. uzdevums" at bounding box center [158, 242] width 155 height 21
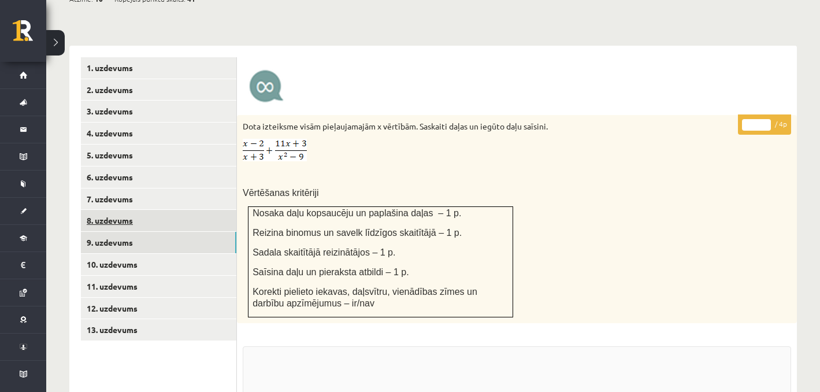
click at [169, 213] on link "8. uzdevums" at bounding box center [158, 220] width 155 height 21
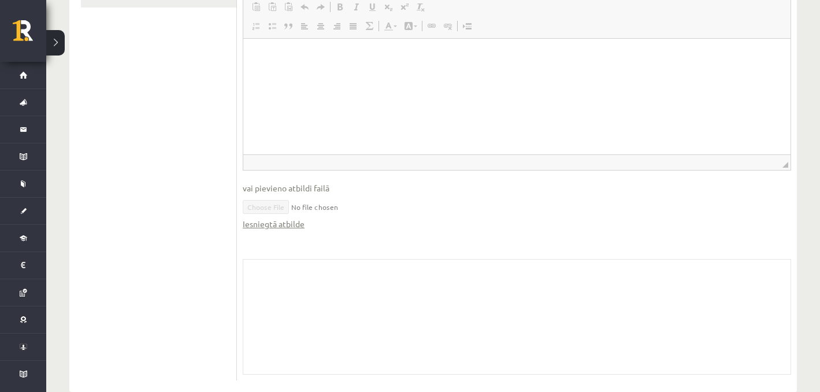
scroll to position [776, 0]
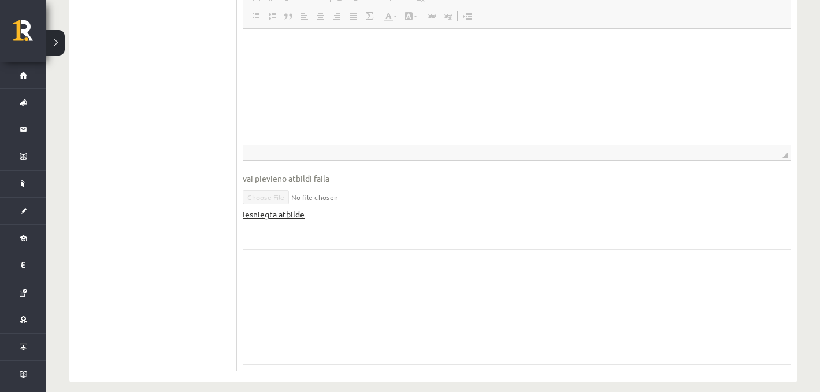
click at [280, 208] on link "Iesniegtā atbilde" at bounding box center [274, 214] width 62 height 12
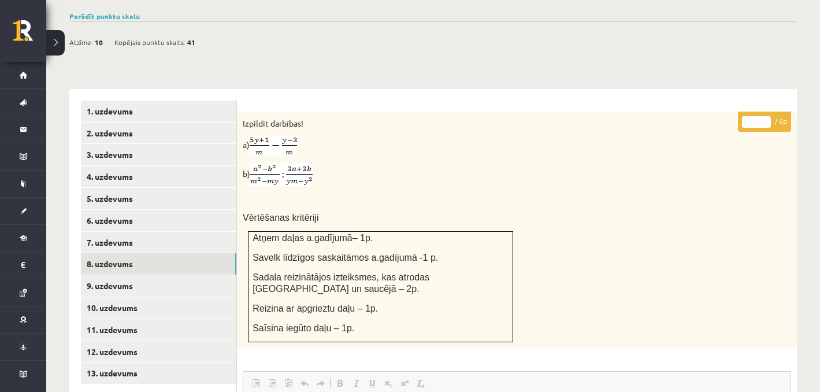
scroll to position [442, 0]
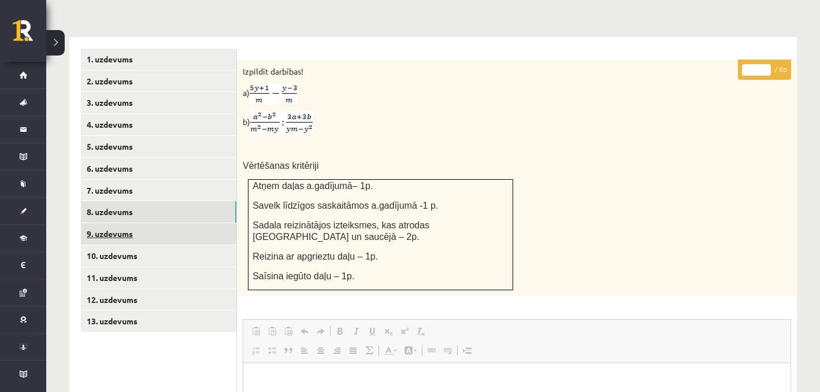
click at [168, 223] on link "9. uzdevums" at bounding box center [158, 233] width 155 height 21
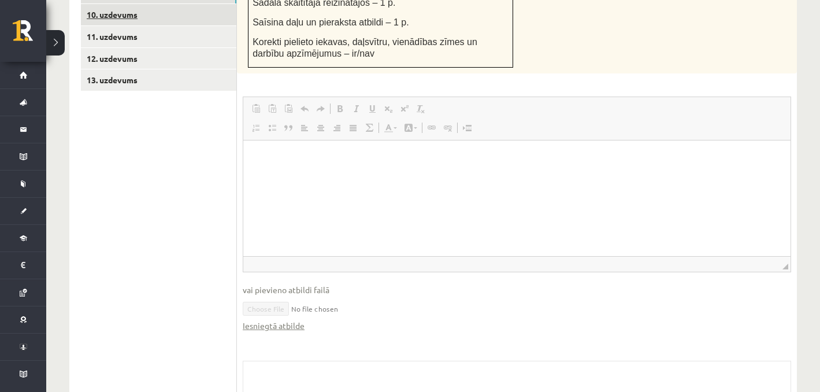
scroll to position [686, 0]
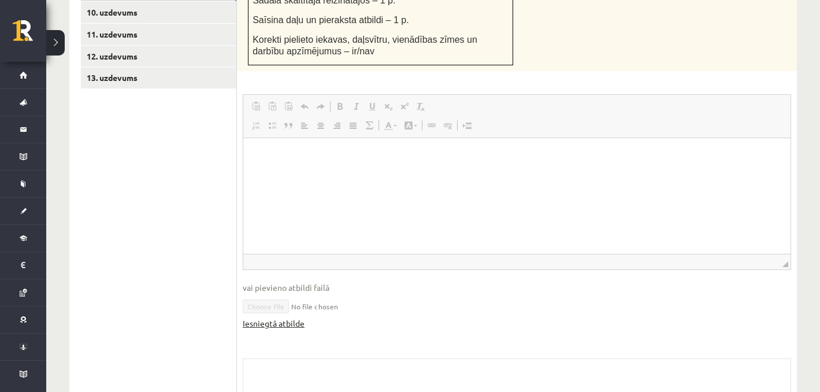
click at [279, 317] on link "Iesniegtā atbilde" at bounding box center [274, 323] width 62 height 12
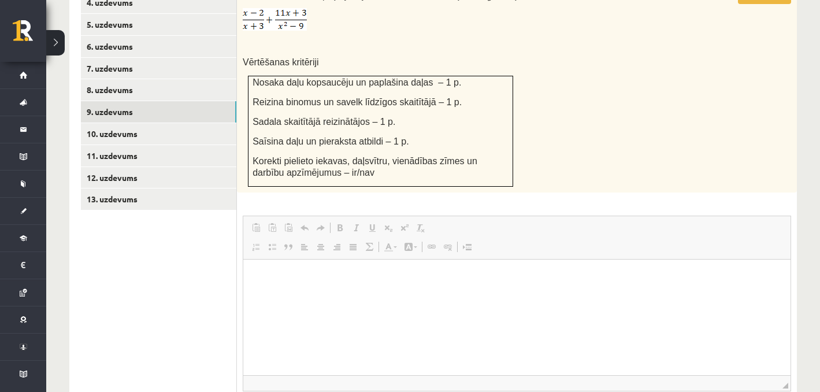
scroll to position [543, 0]
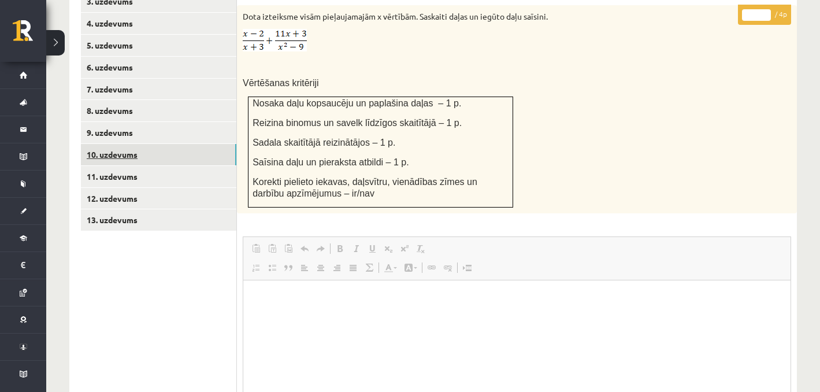
click at [214, 144] on link "10. uzdevums" at bounding box center [158, 154] width 155 height 21
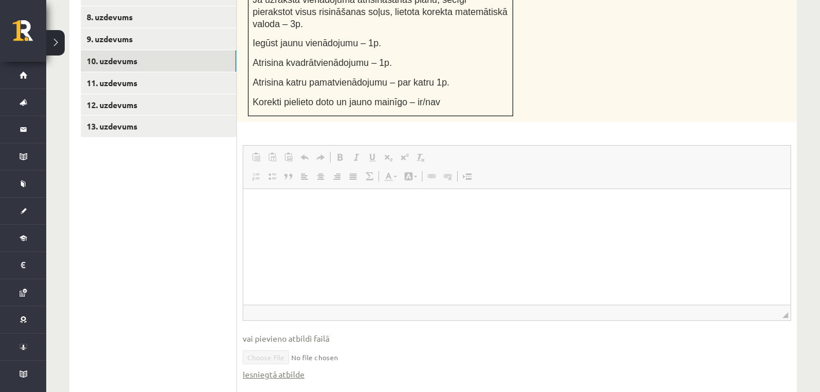
scroll to position [709, 0]
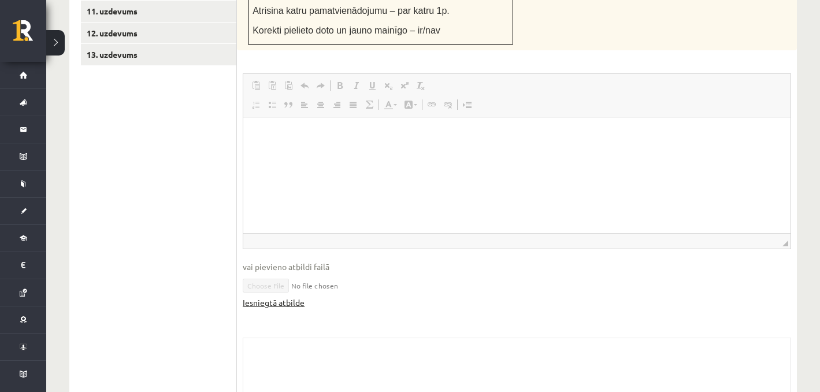
click at [269, 297] on link "Iesniegtā atbilde" at bounding box center [274, 303] width 62 height 12
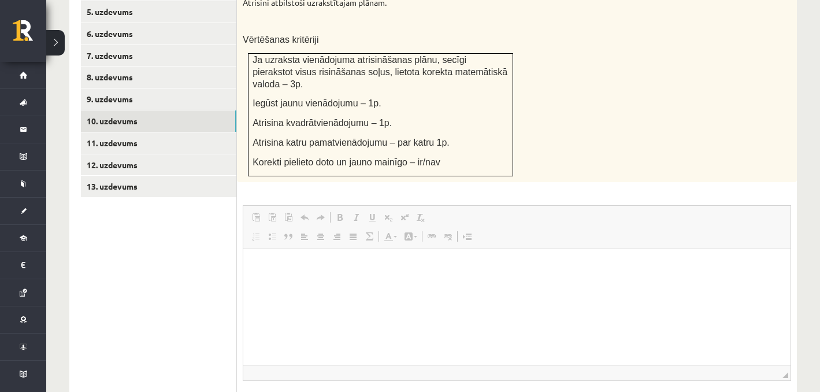
scroll to position [536, 0]
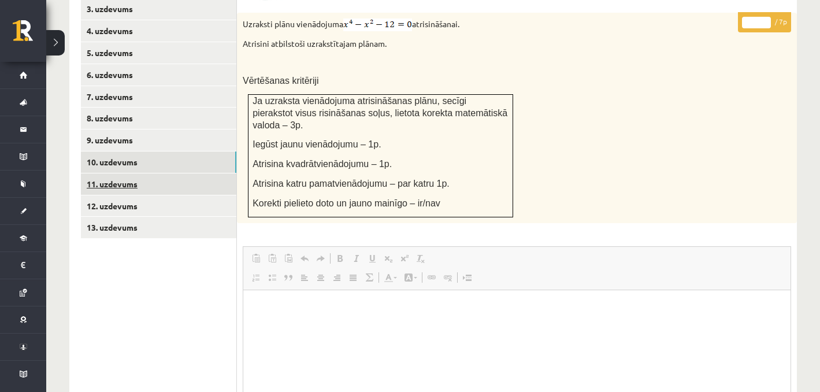
click at [169, 174] on link "11. uzdevums" at bounding box center [158, 183] width 155 height 21
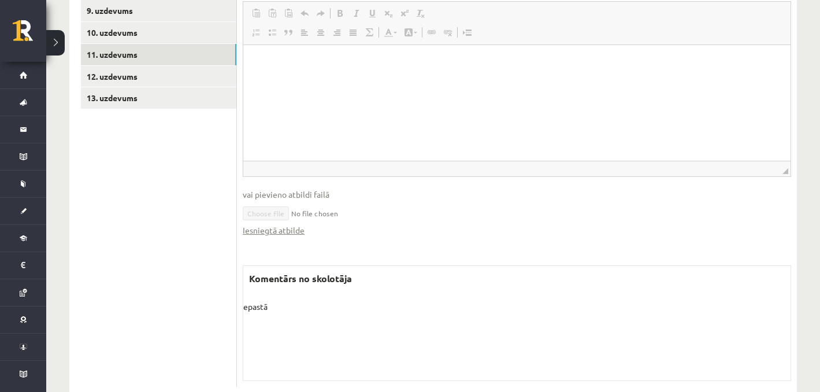
scroll to position [668, 0]
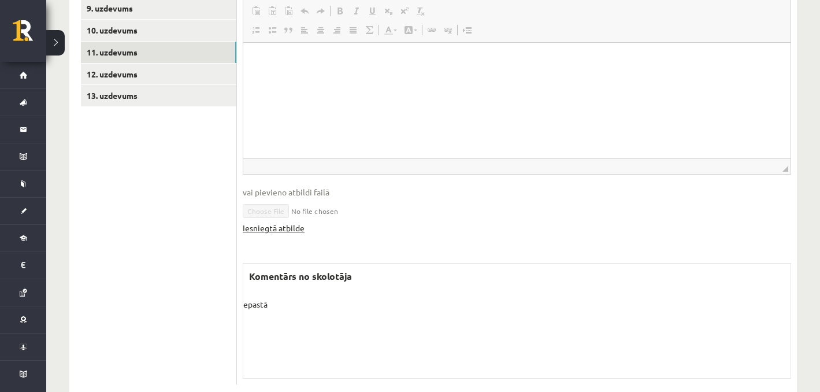
click at [276, 222] on link "Iesniegtā atbilde" at bounding box center [274, 228] width 62 height 12
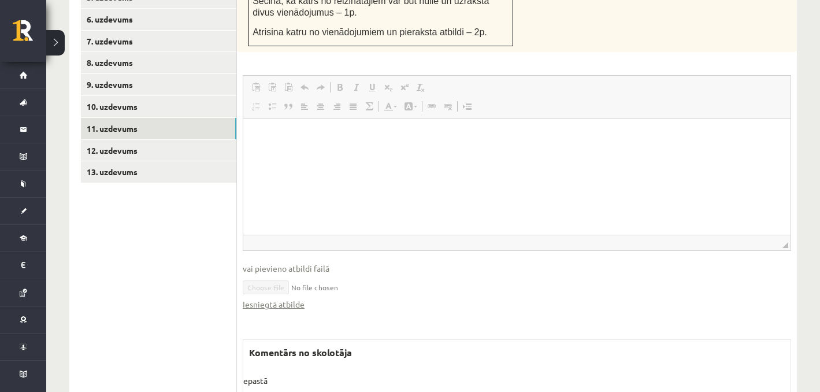
scroll to position [588, 0]
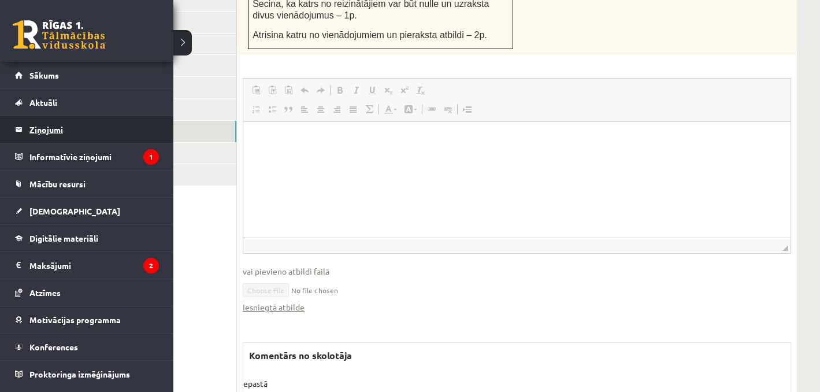
click at [50, 123] on legend "Ziņojumi 0" at bounding box center [93, 129] width 129 height 27
